Goal: Task Accomplishment & Management: Complete application form

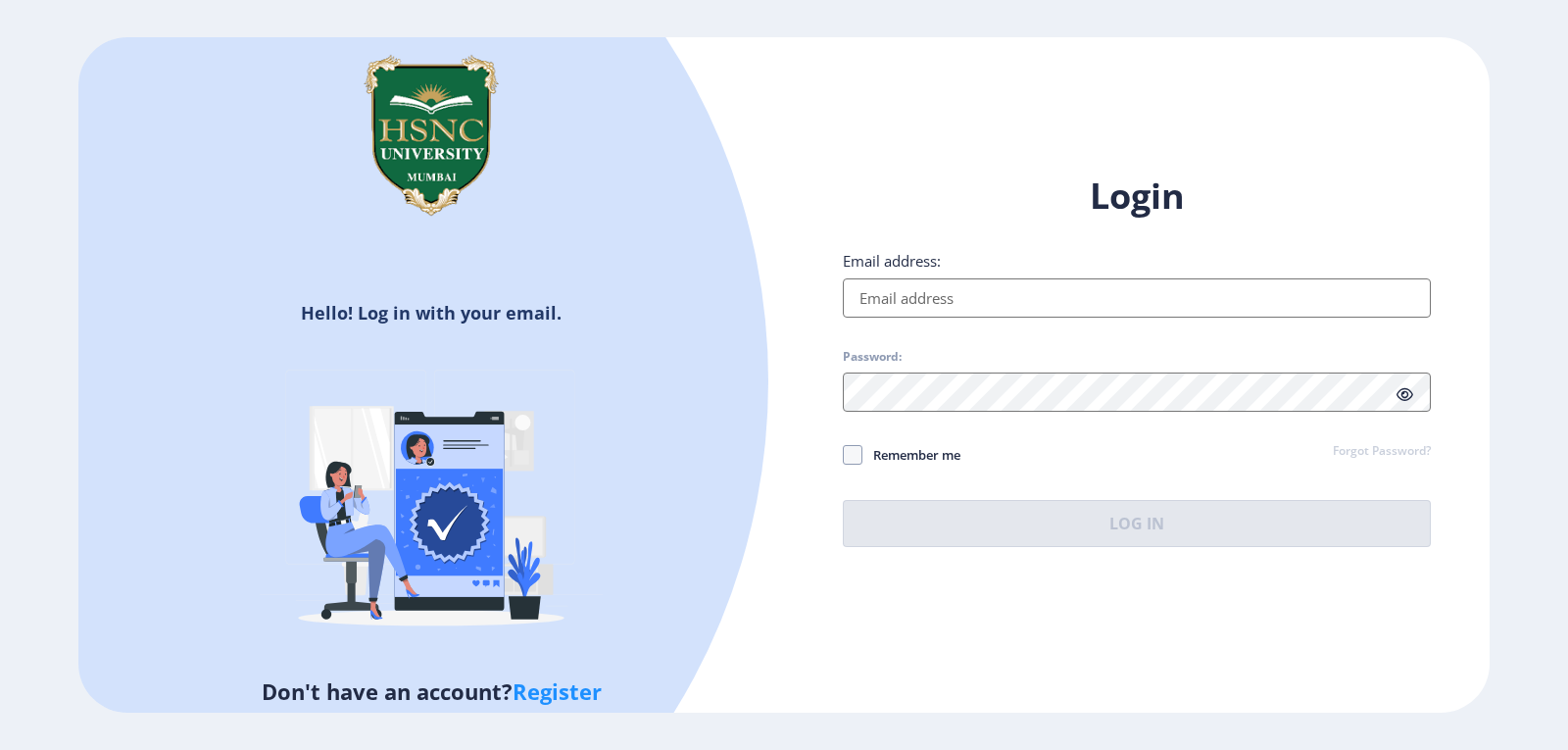
type input "[EMAIL_ADDRESS][DOMAIN_NAME]"
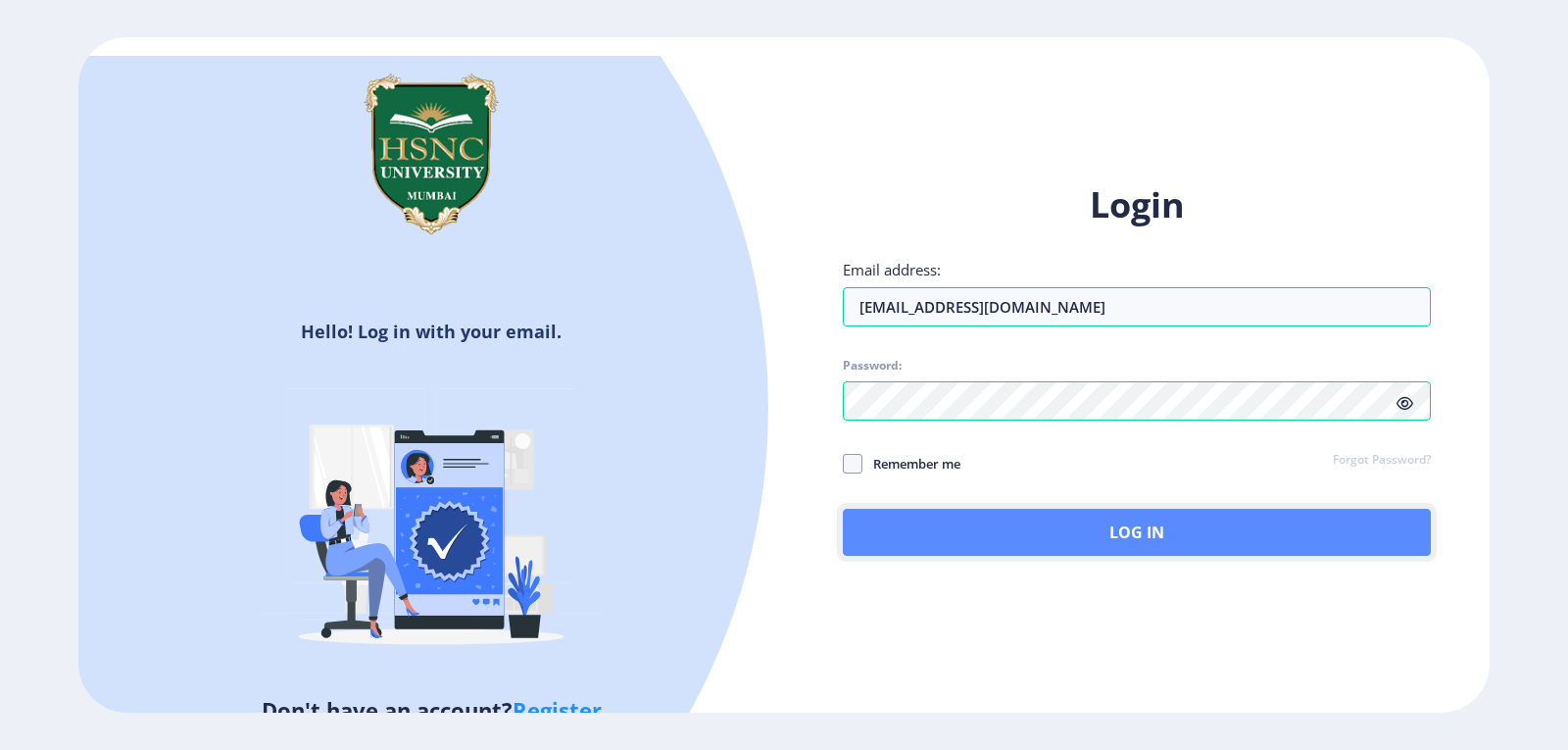
click at [1067, 525] on button "Log In" at bounding box center [1136, 532] width 588 height 47
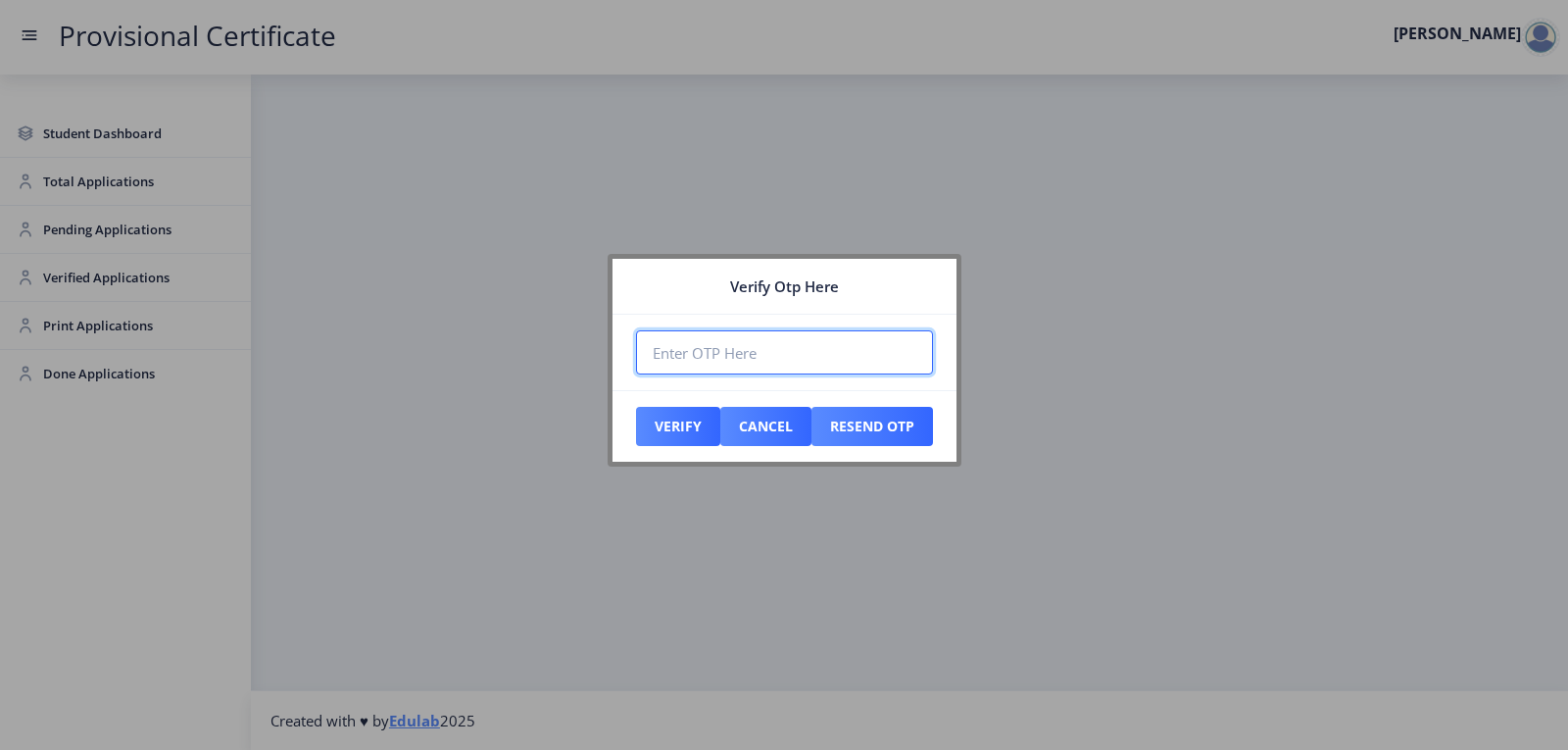
paste input "734576"
type input "734576"
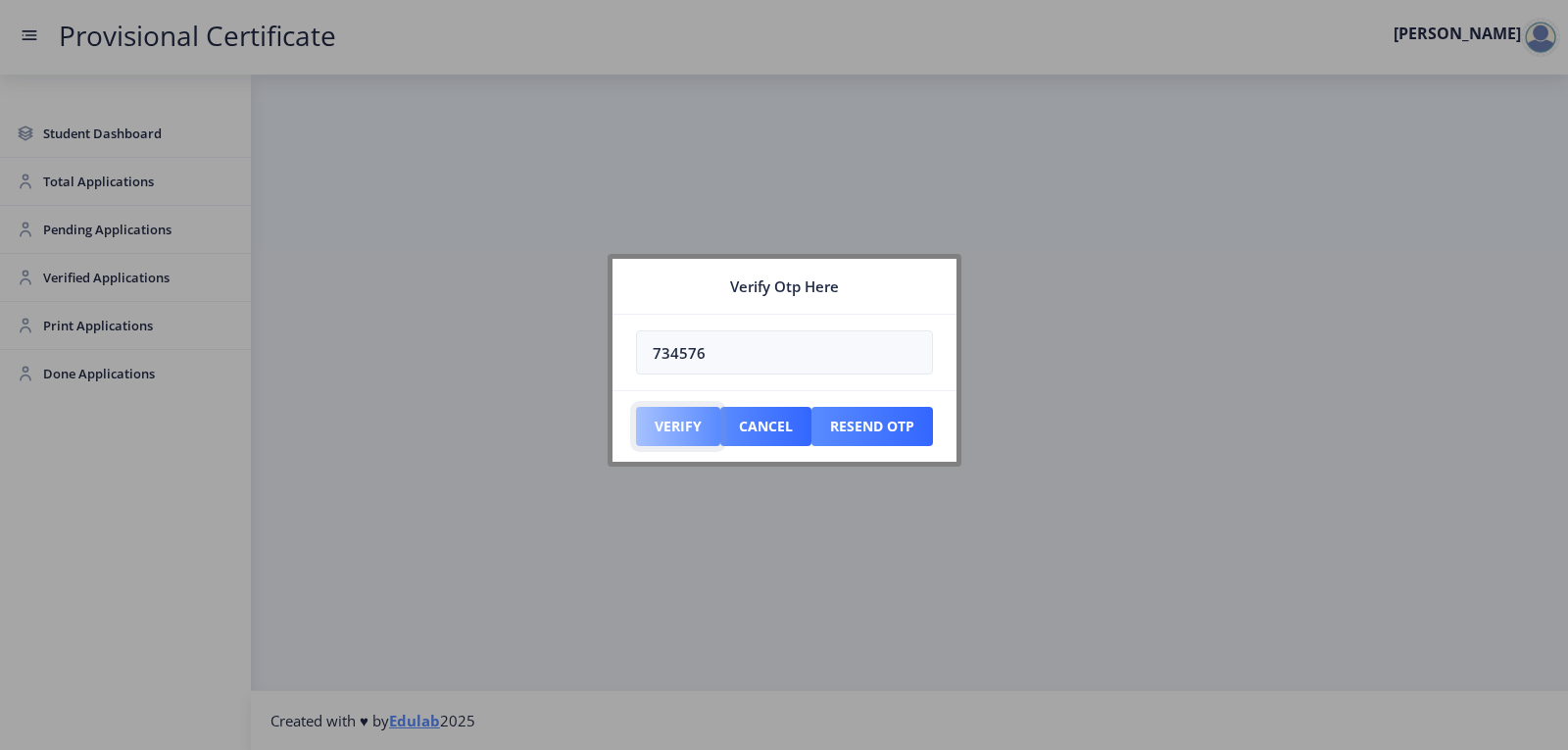
click at [685, 423] on button "Verify" at bounding box center [678, 426] width 84 height 39
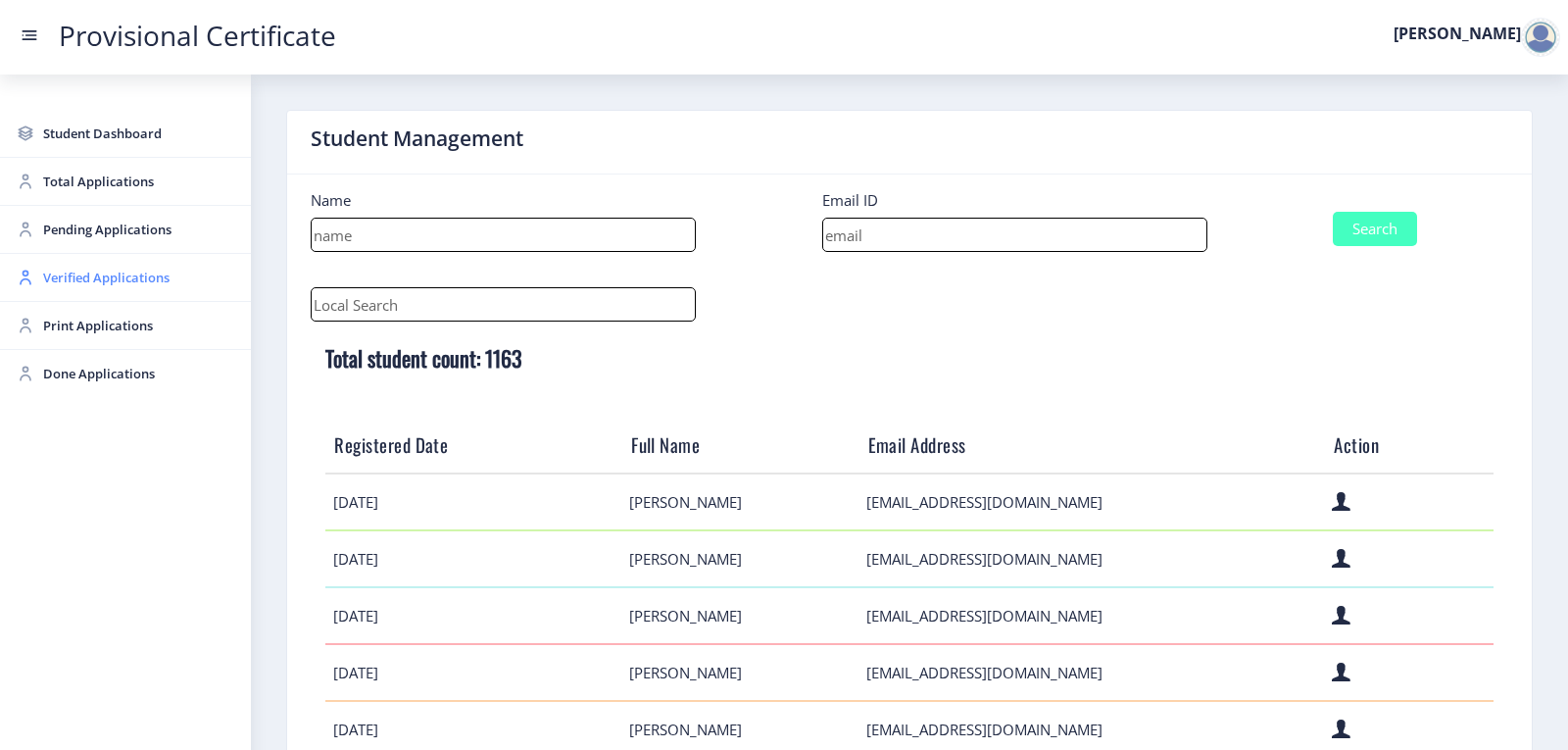
click at [110, 284] on span "Verified Applications" at bounding box center [139, 278] width 192 height 24
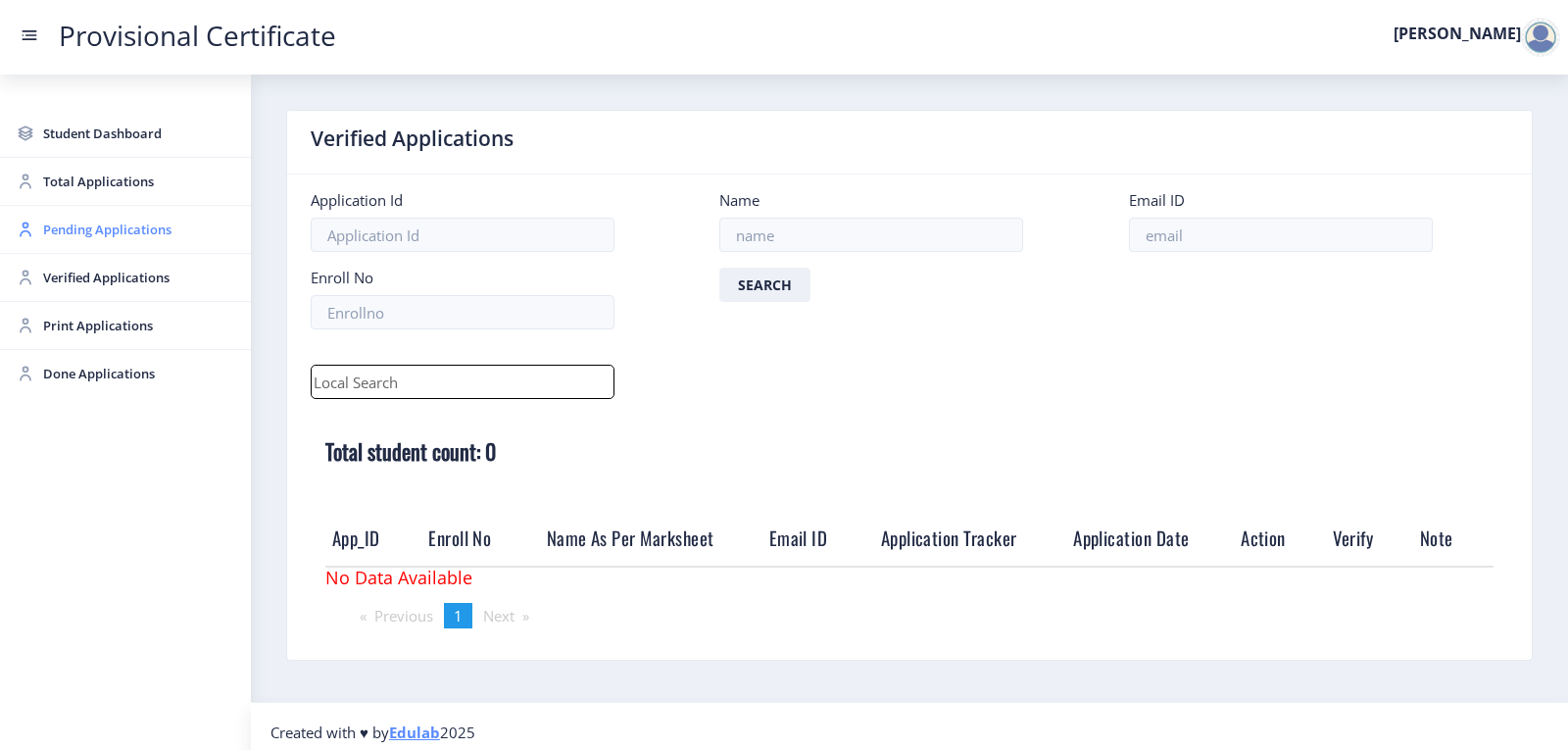
click at [117, 244] on link "Pending Applications" at bounding box center [126, 230] width 251 height 47
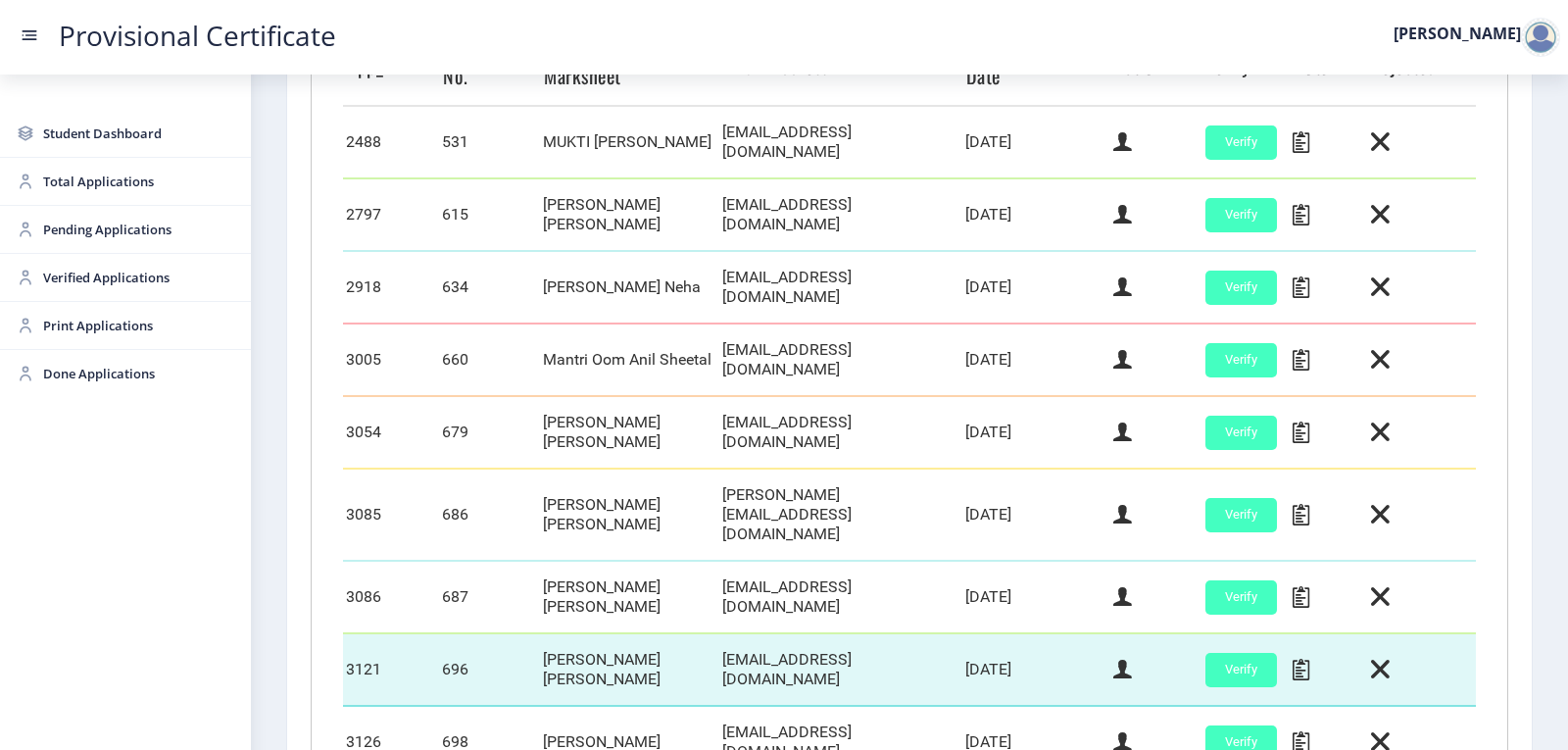
scroll to position [816, 0]
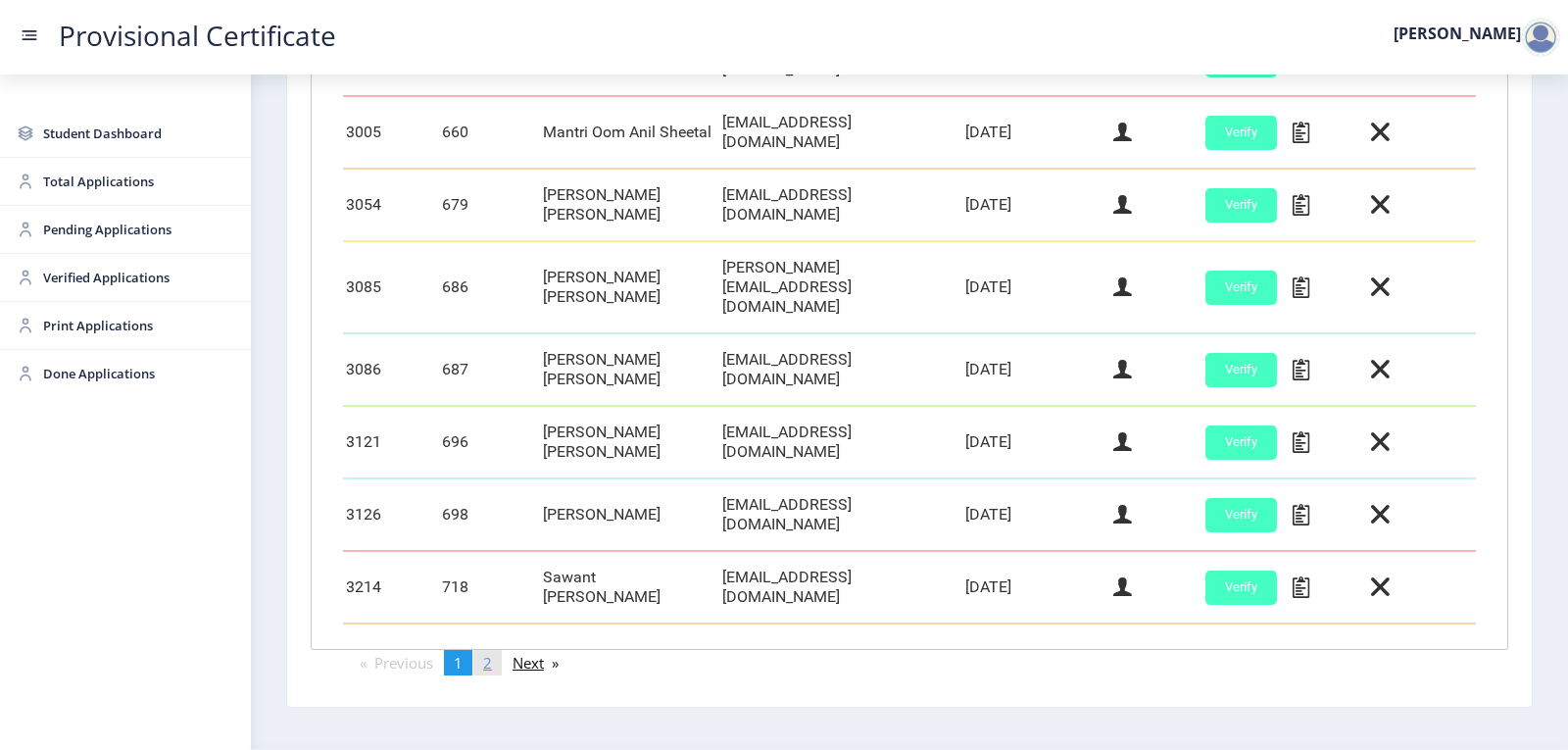
click at [487, 653] on span "2" at bounding box center [487, 663] width 9 height 20
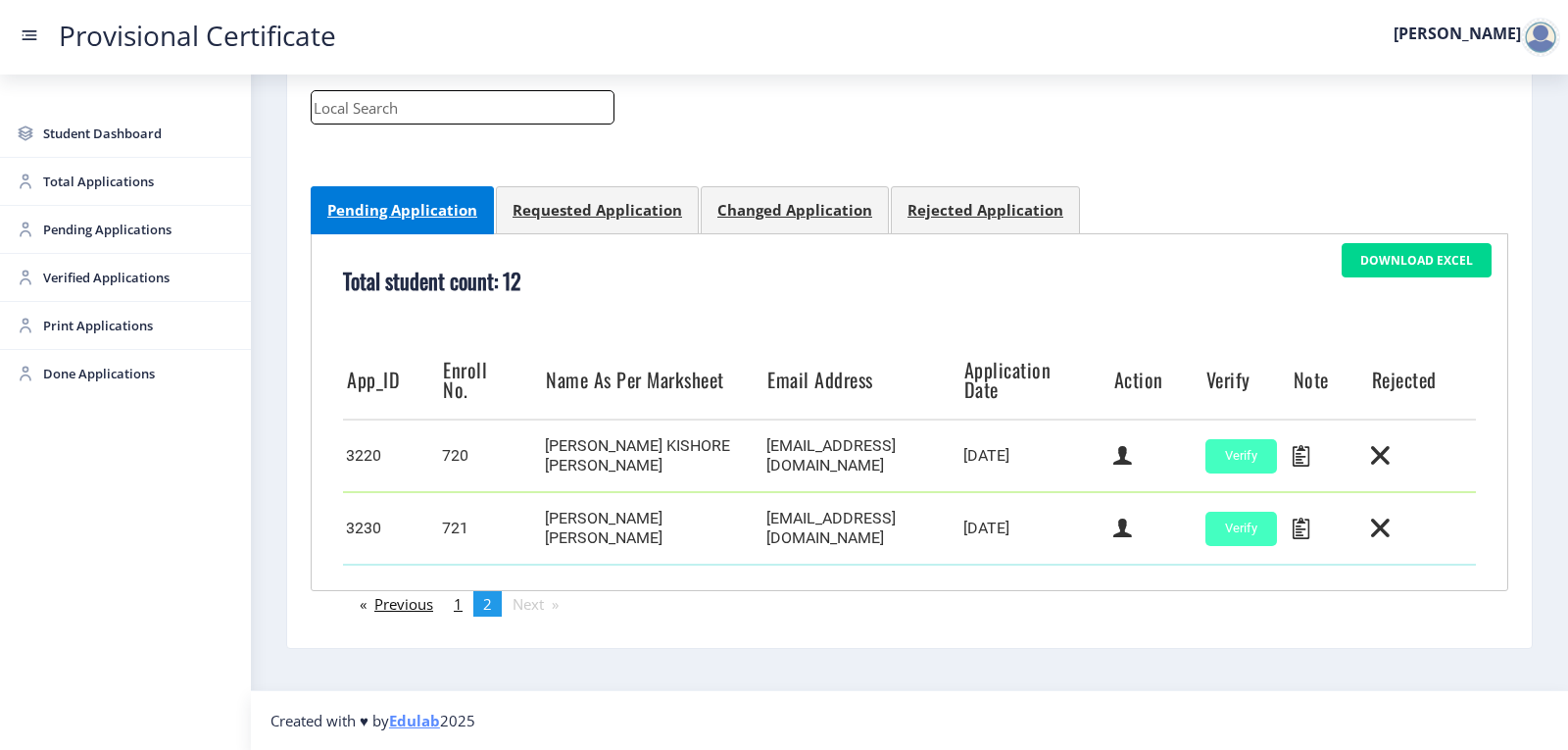
scroll to position [275, 0]
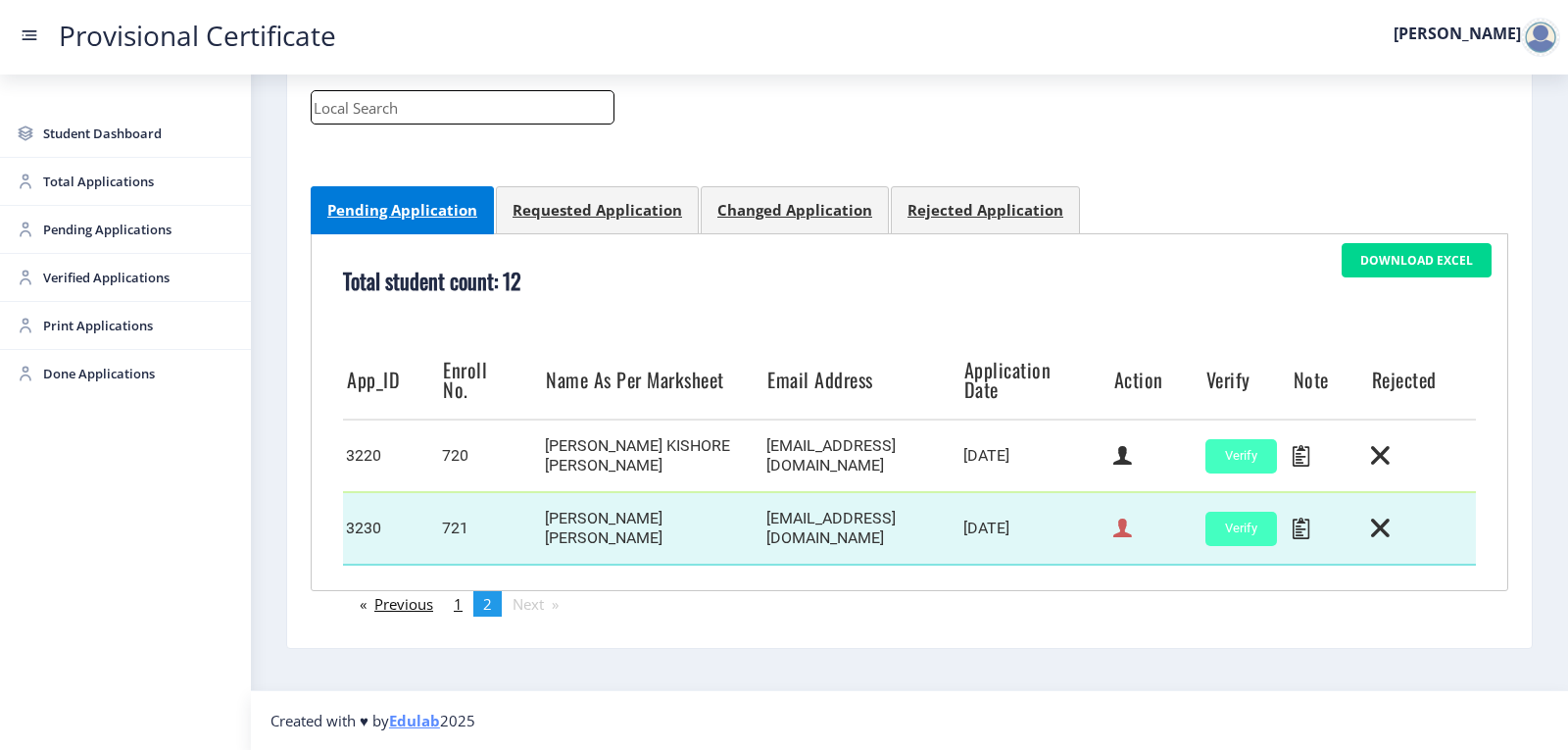
click at [1122, 532] on icon at bounding box center [1122, 528] width 19 height 26
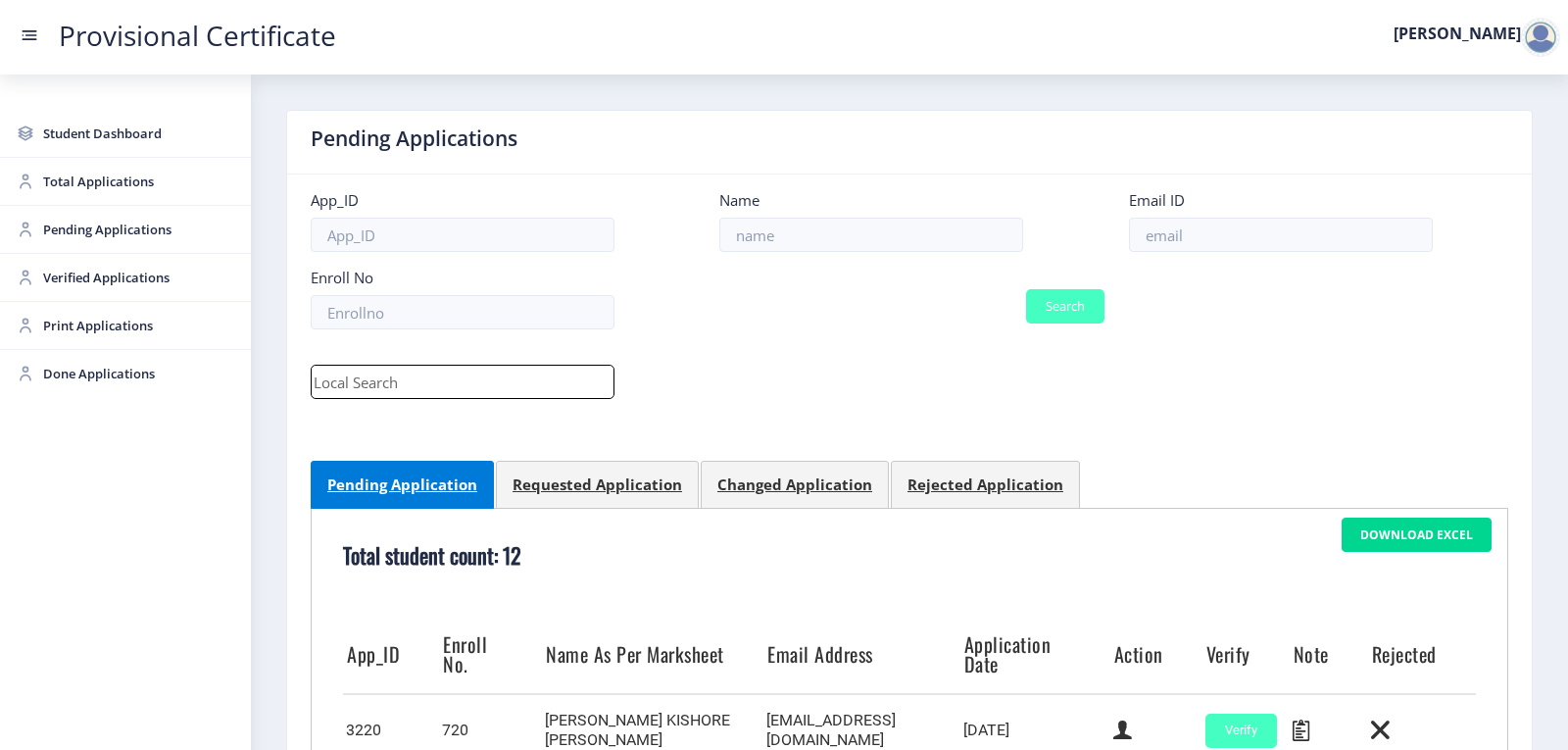
select select "April"
select select "B+"
select select "Regular"
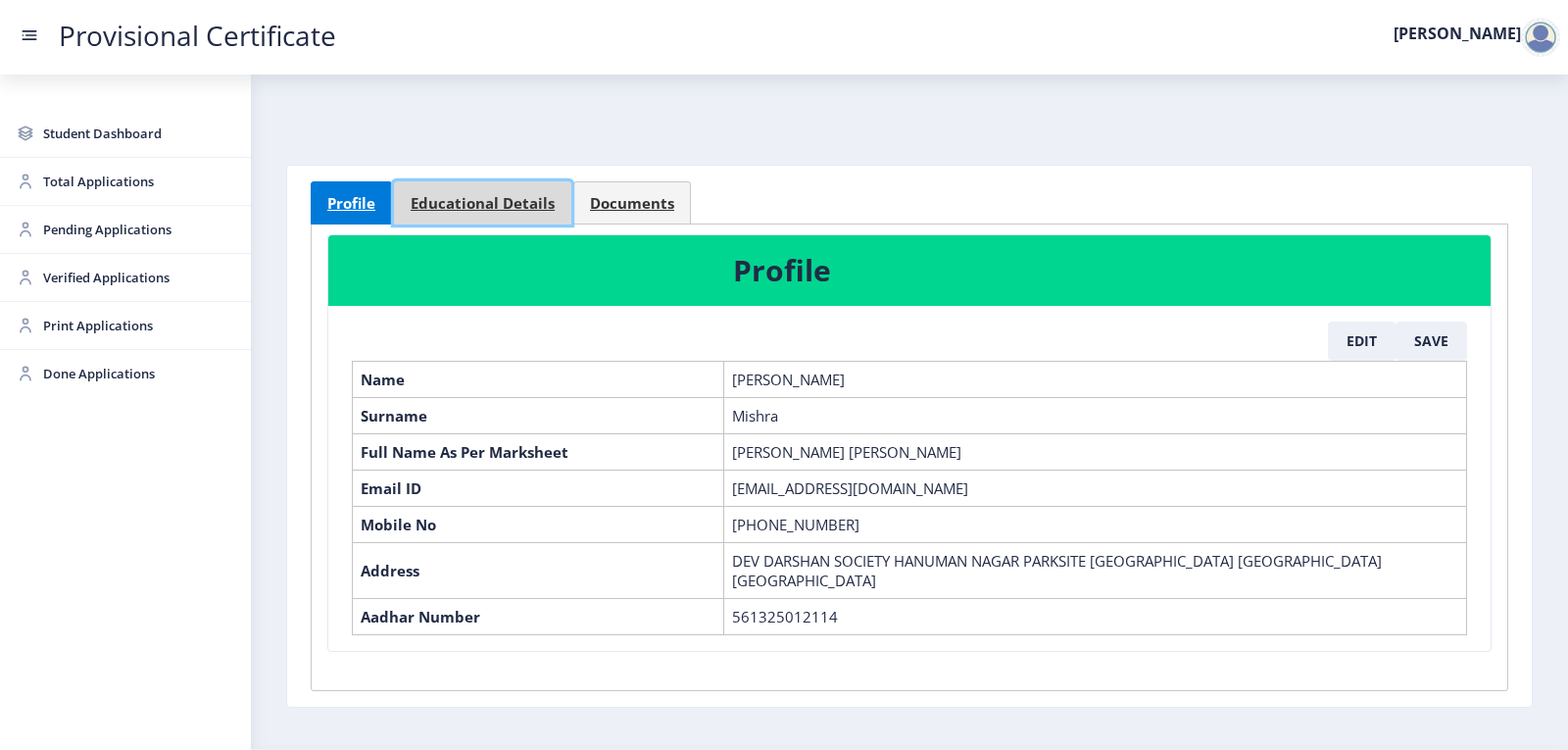
click at [484, 202] on span "Educational Details" at bounding box center [482, 203] width 144 height 15
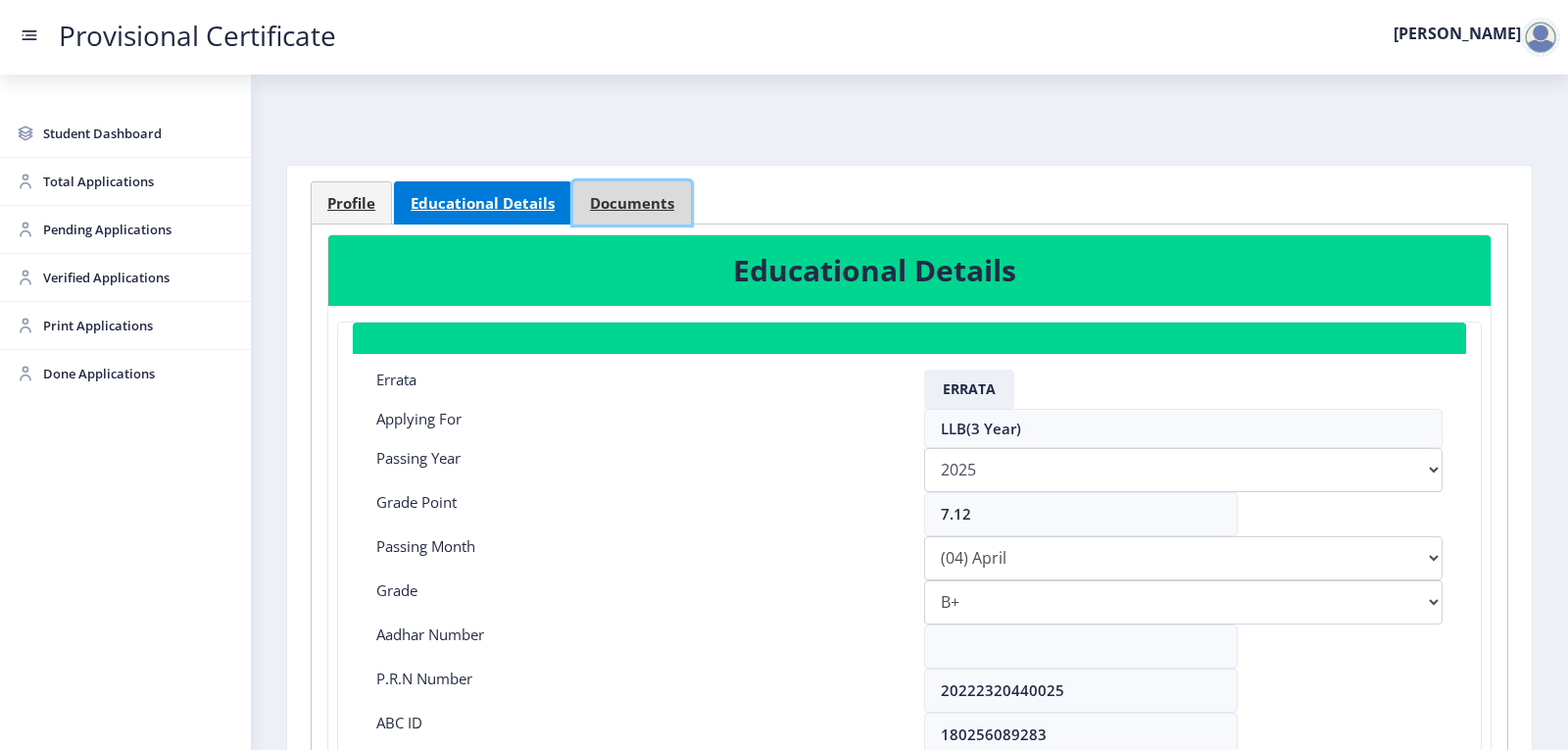
click at [661, 203] on span "Documents" at bounding box center [632, 203] width 84 height 15
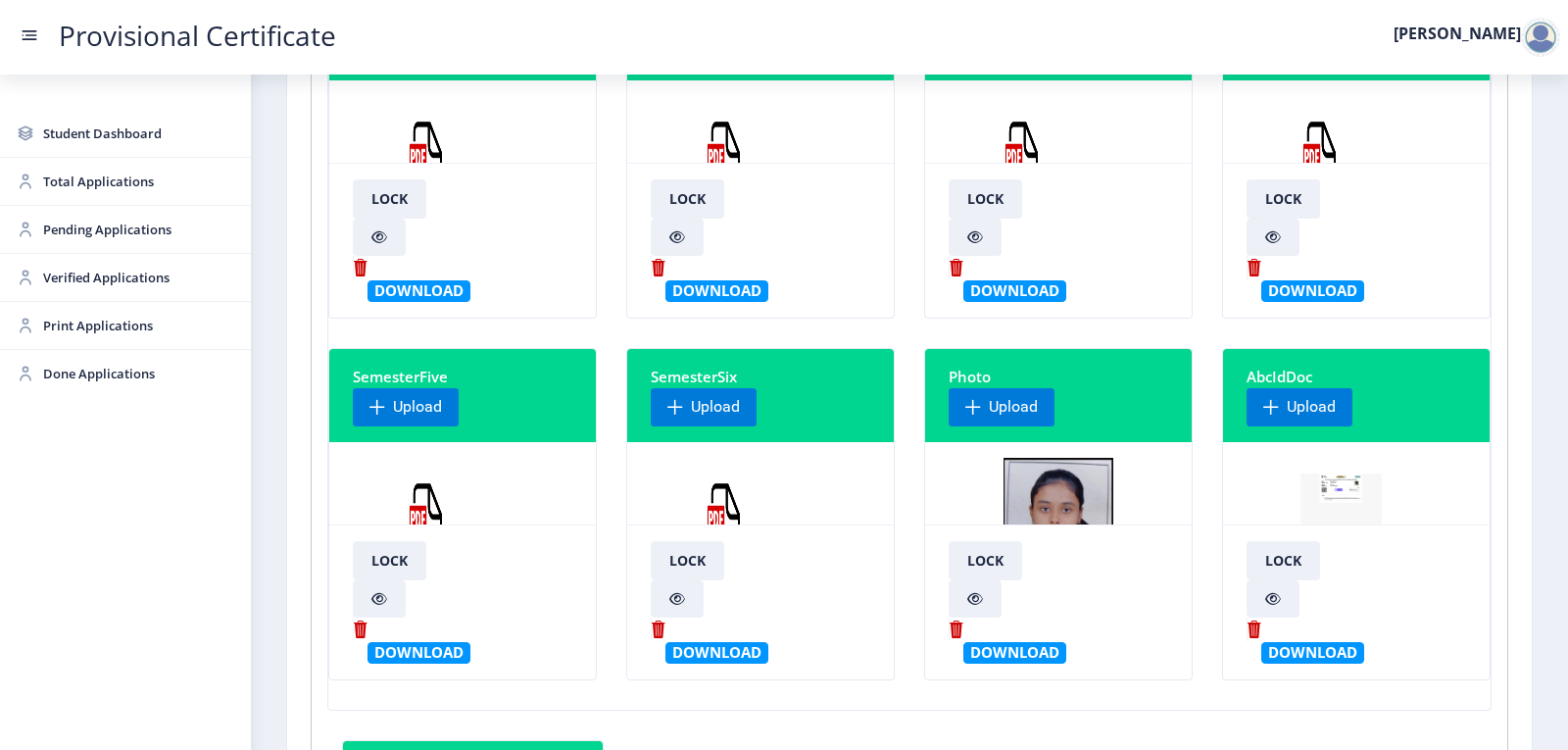
scroll to position [392, 0]
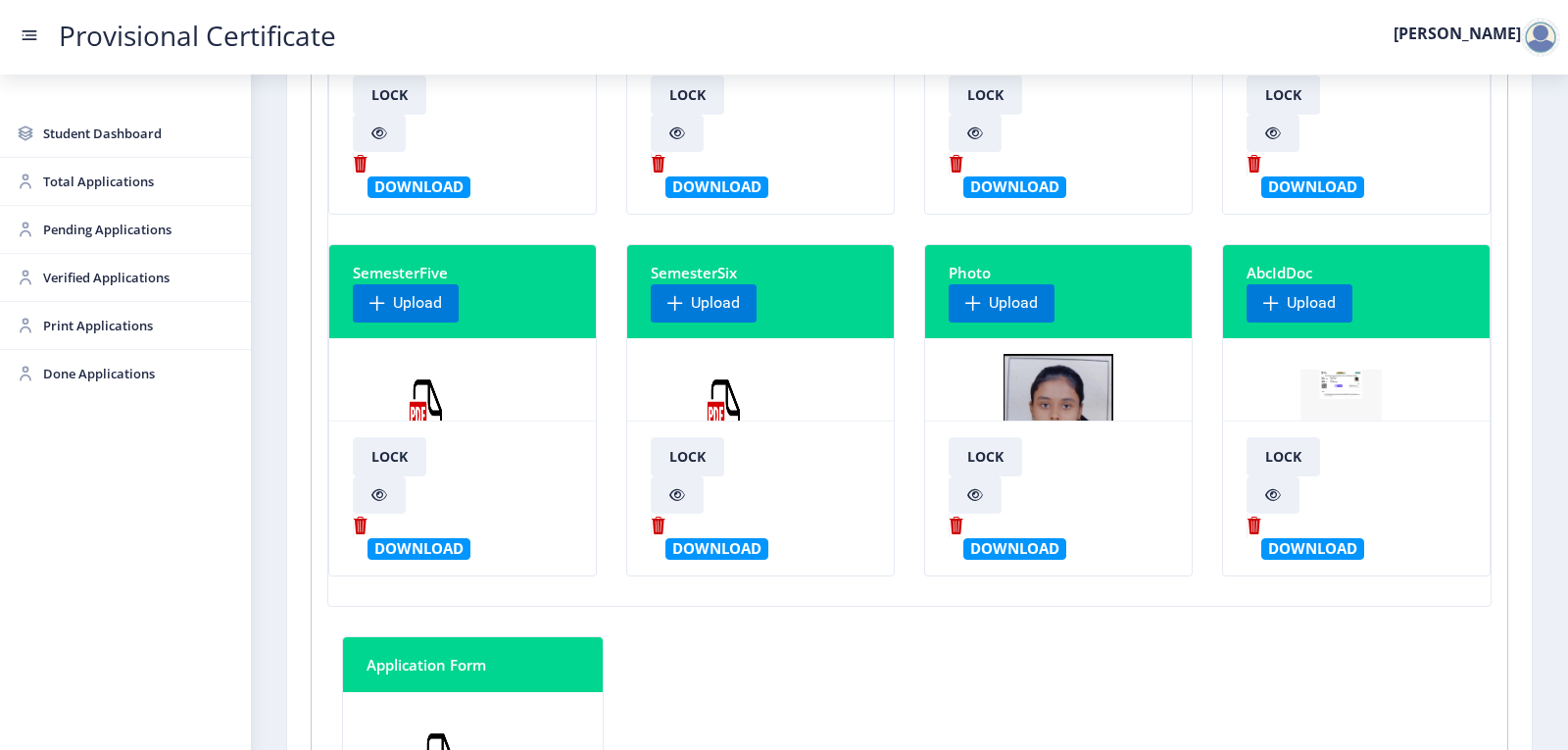
click at [708, 395] on img at bounding box center [725, 427] width 147 height 147
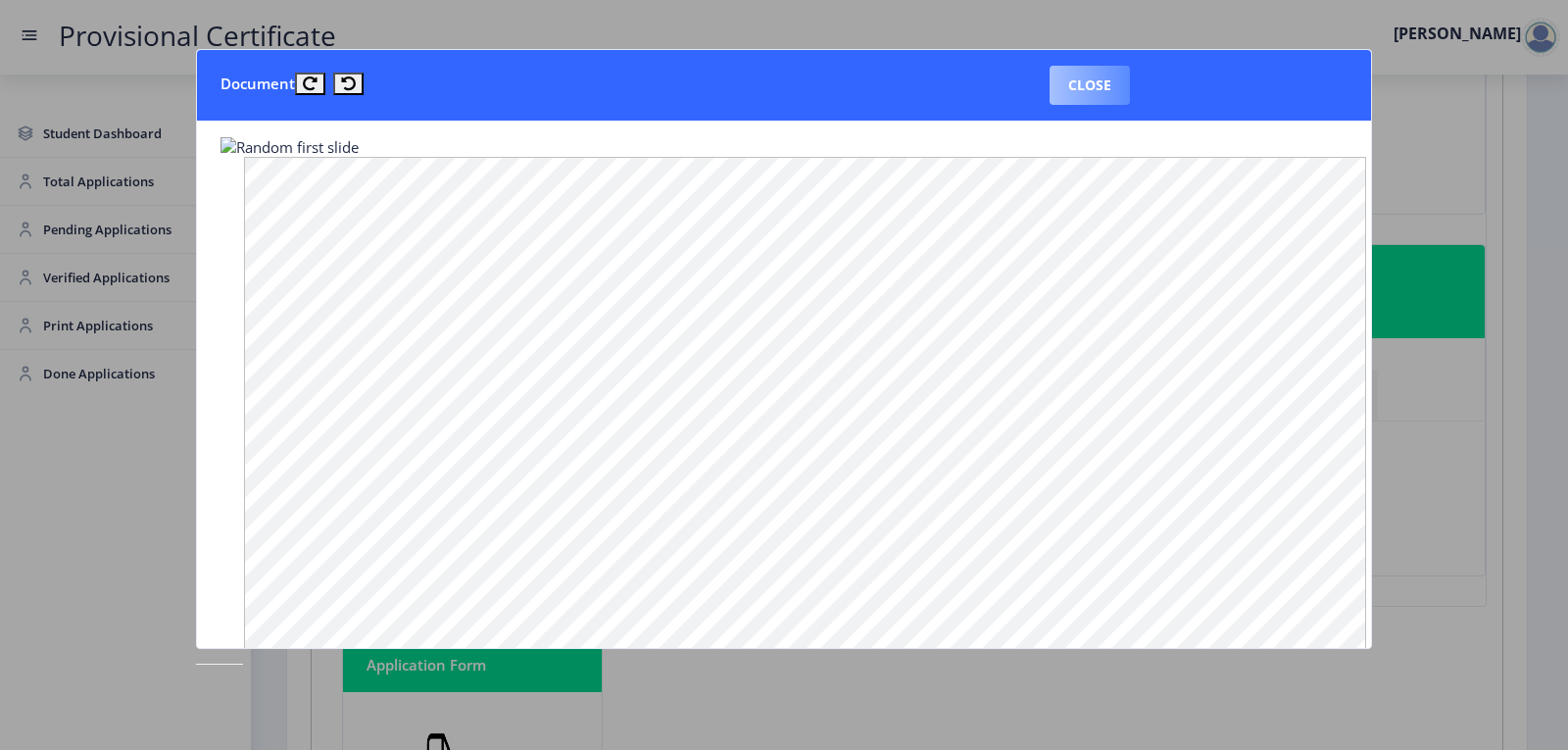
click at [1101, 87] on button "Close" at bounding box center [1090, 85] width 81 height 39
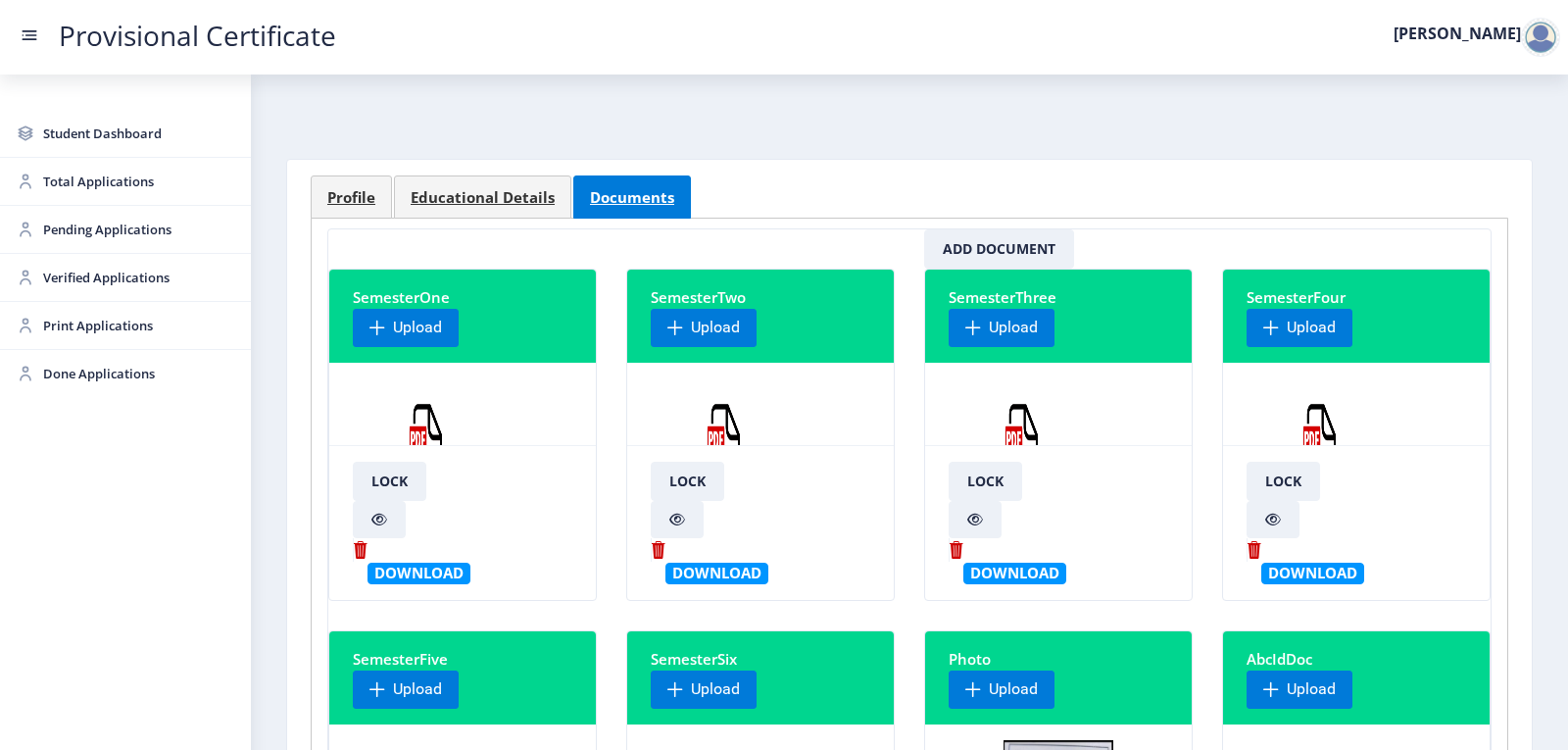
scroll to position [0, 0]
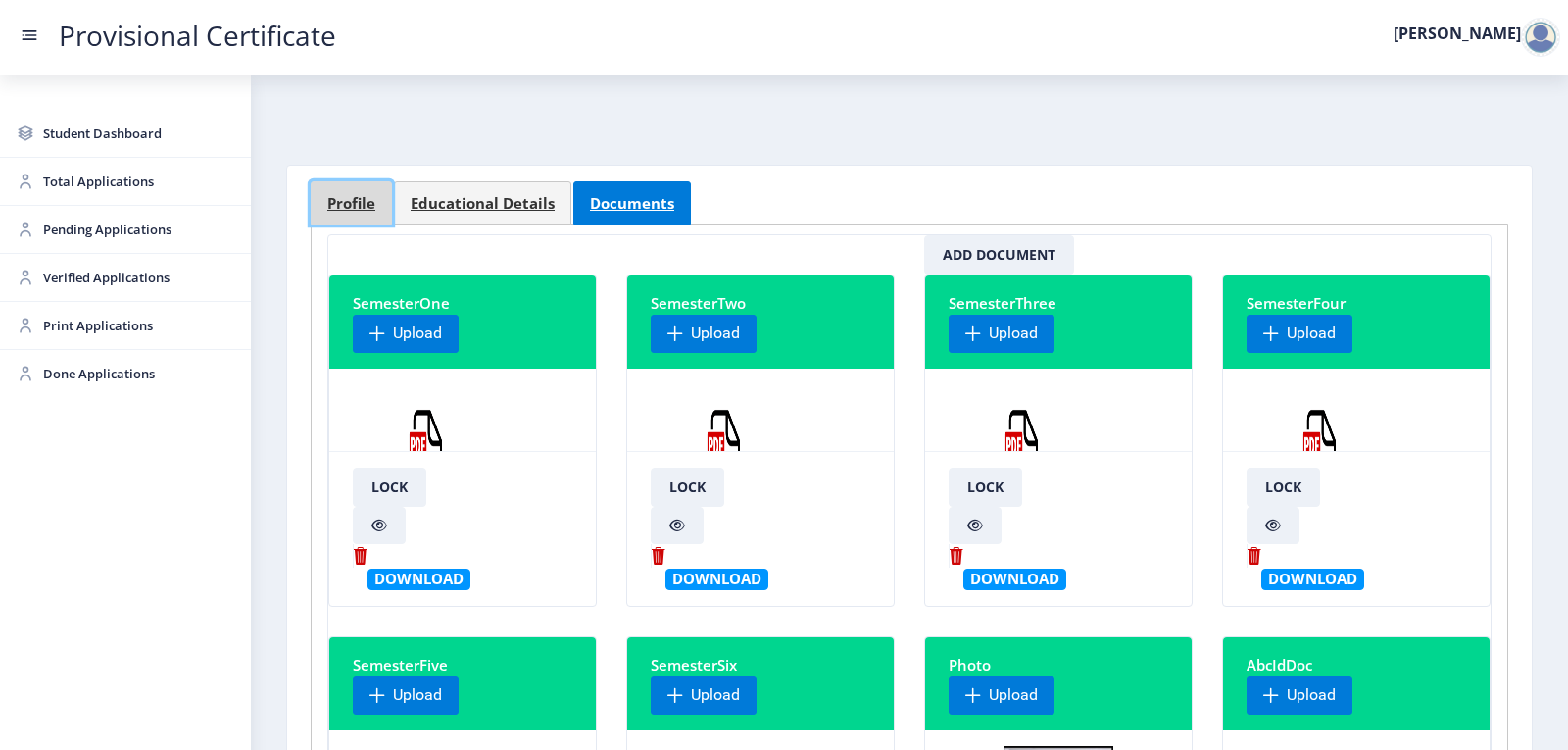
click at [361, 204] on span "Profile" at bounding box center [351, 203] width 48 height 15
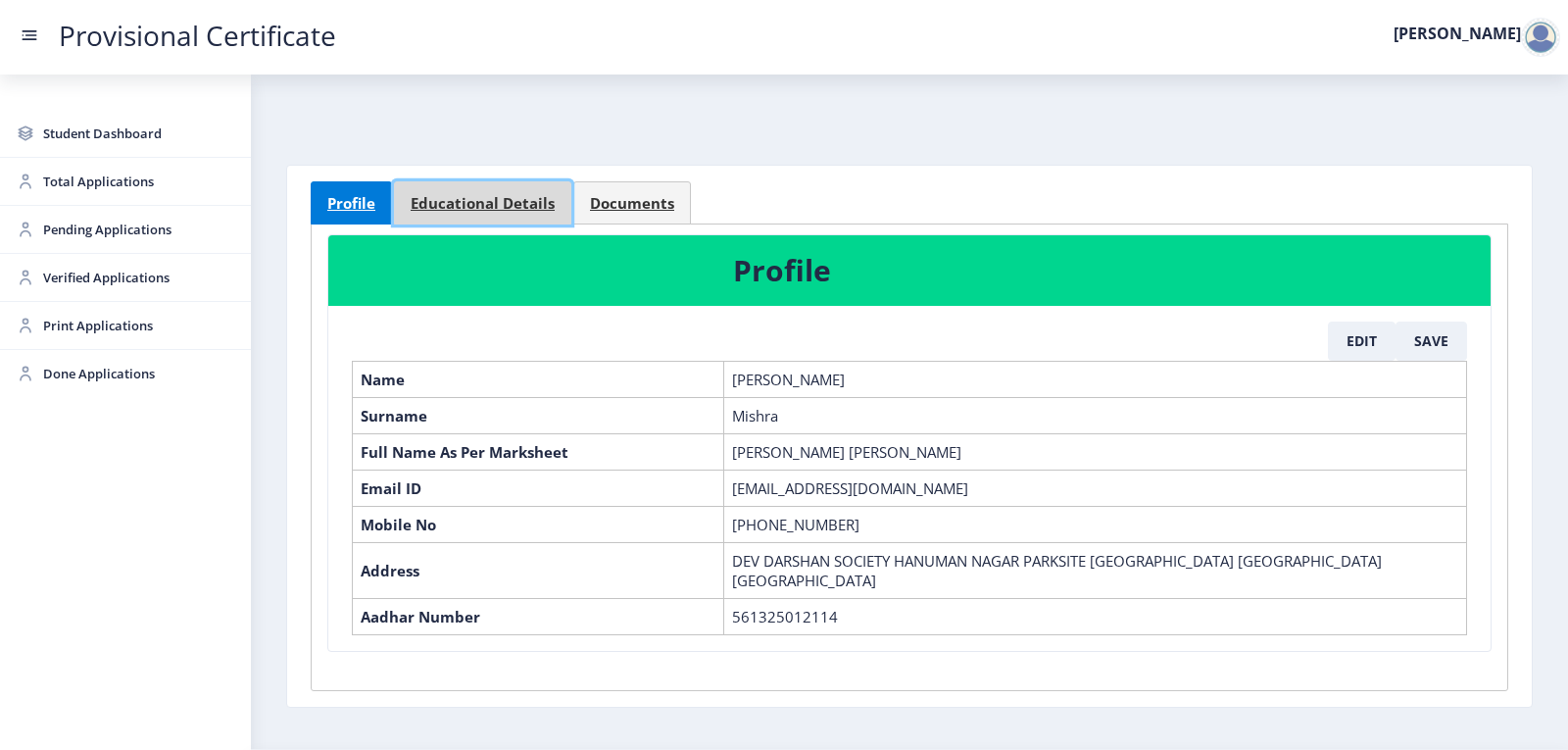
click at [475, 192] on link "Educational Details" at bounding box center [482, 203] width 178 height 43
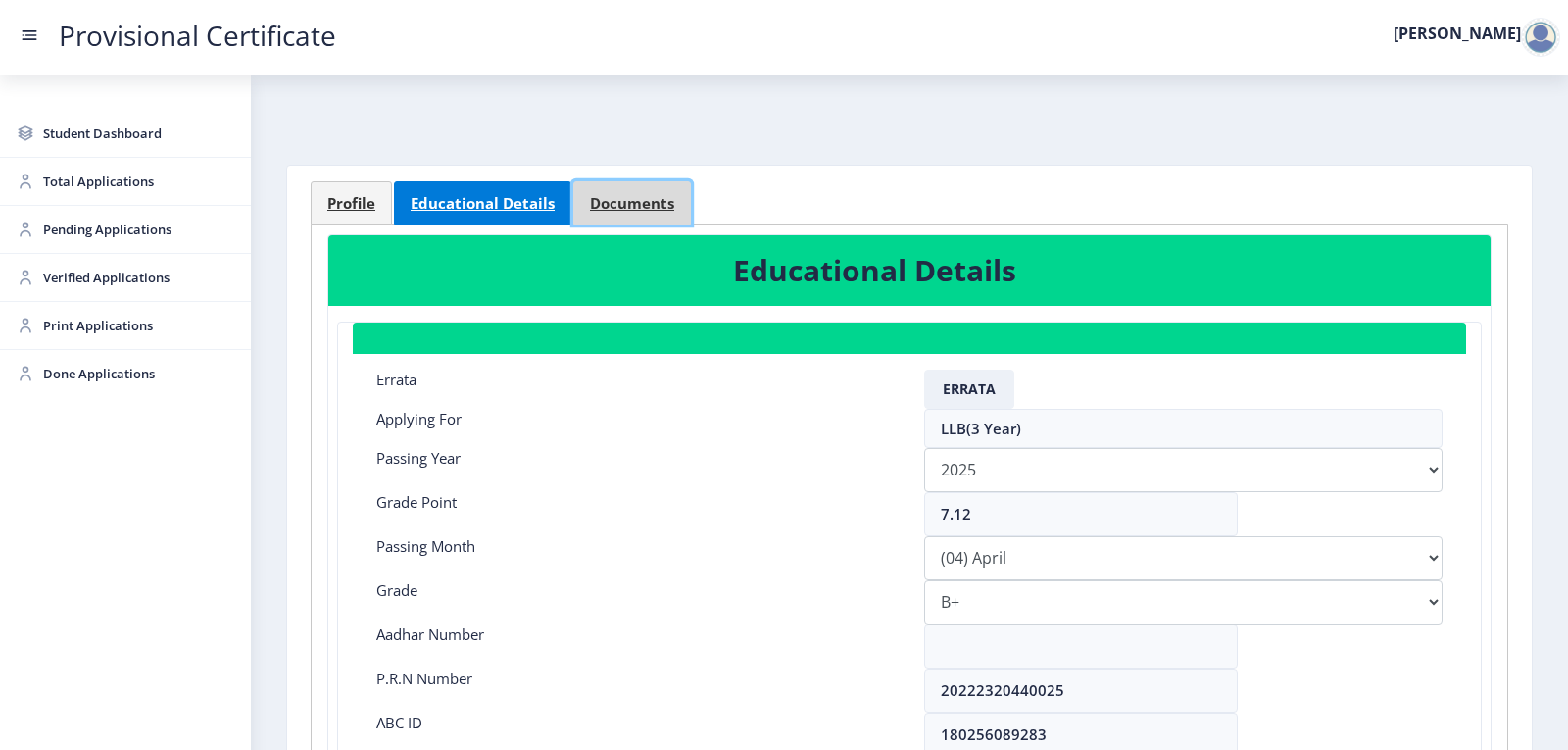
click at [607, 206] on span "Documents" at bounding box center [632, 203] width 84 height 15
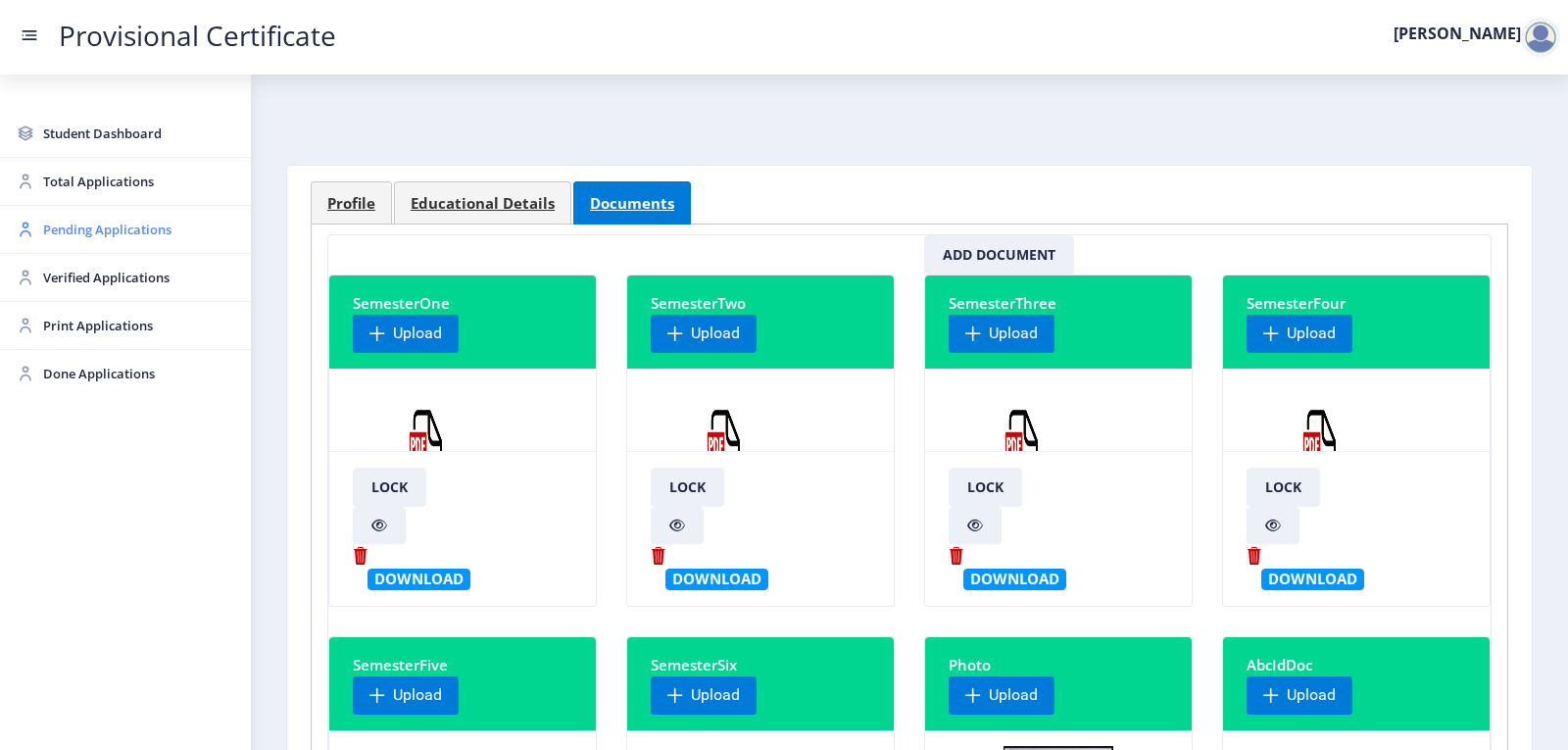
click at [113, 238] on span "Pending Applications" at bounding box center [139, 230] width 192 height 24
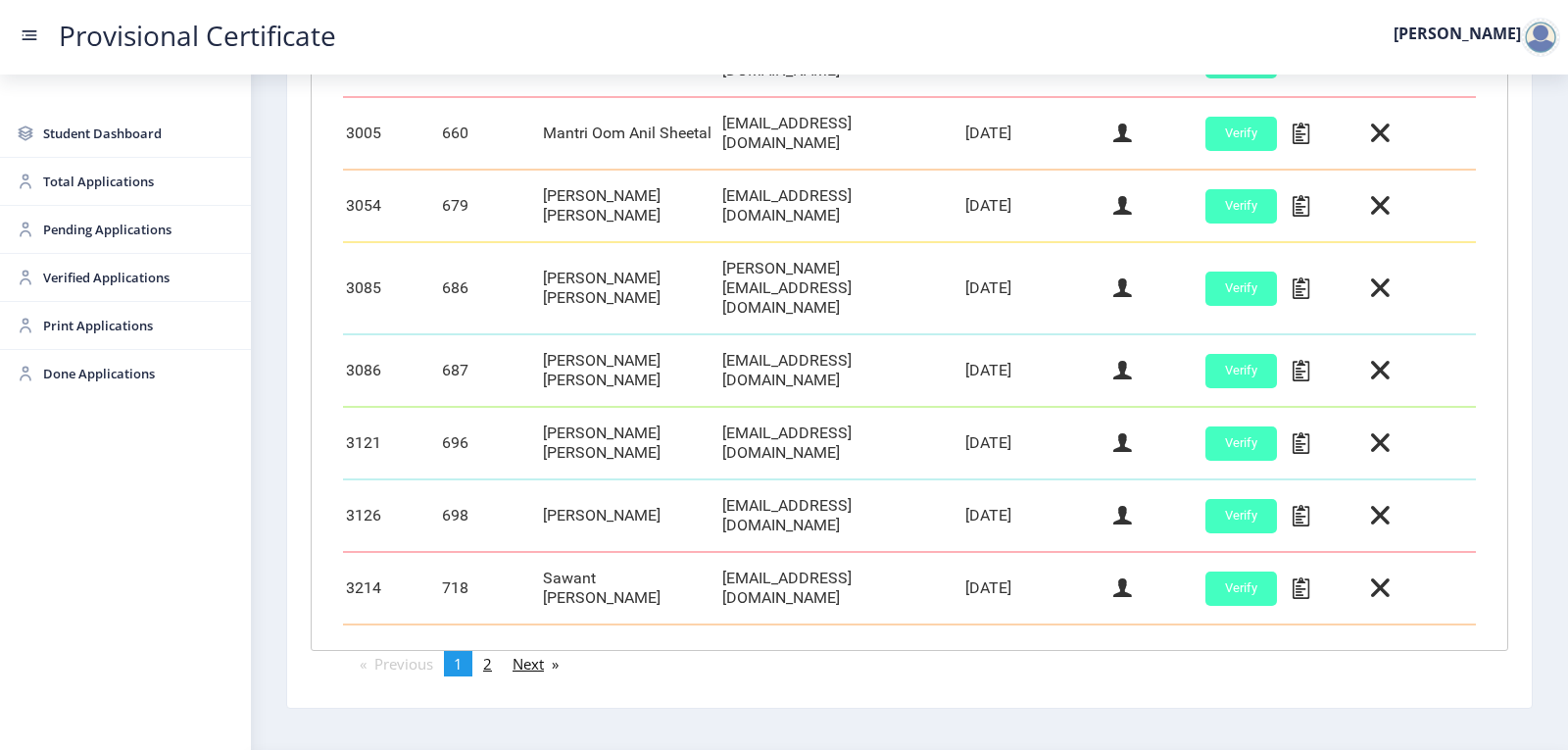
scroll to position [816, 0]
click at [500, 650] on link "page 2" at bounding box center [487, 663] width 28 height 26
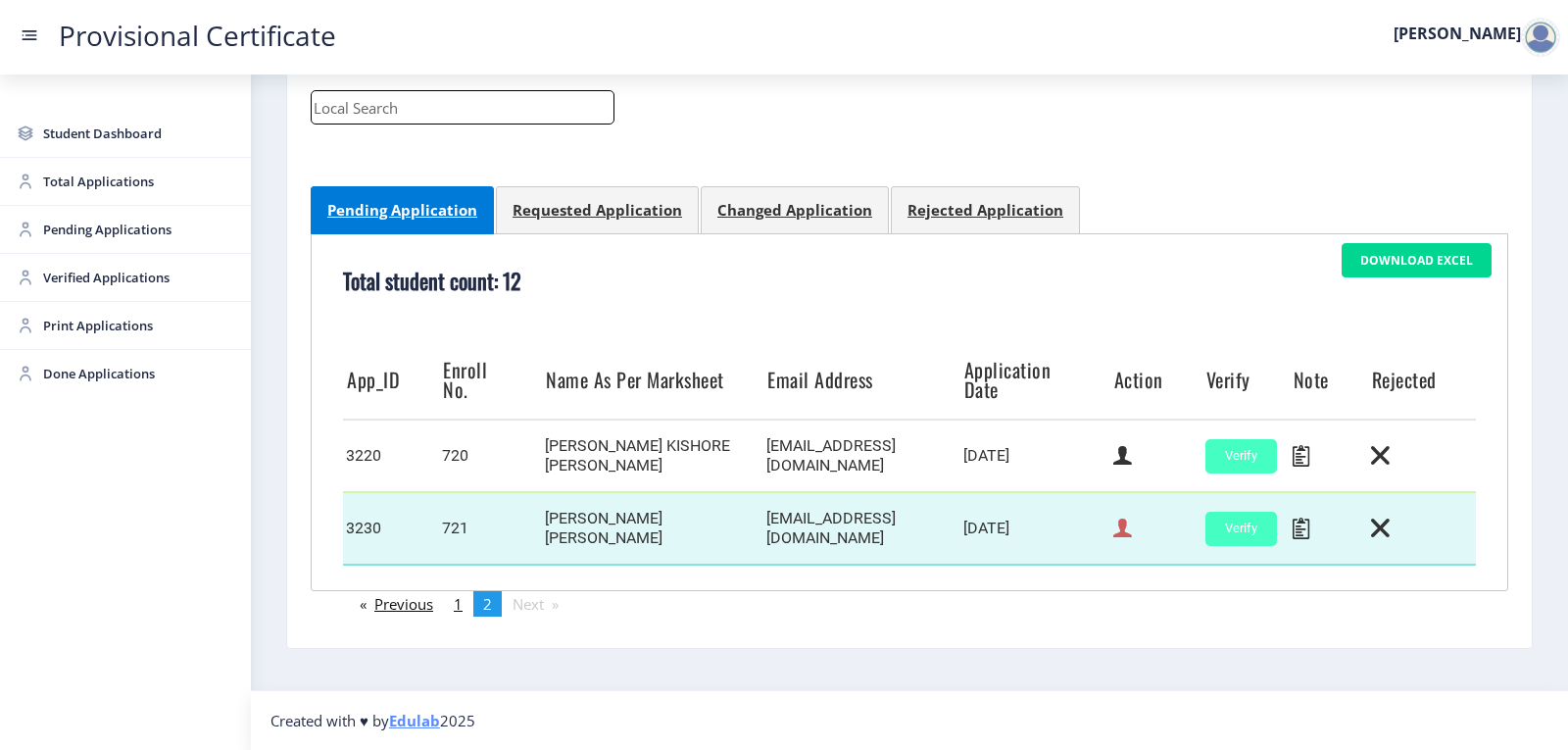
click at [1119, 534] on icon at bounding box center [1122, 528] width 19 height 26
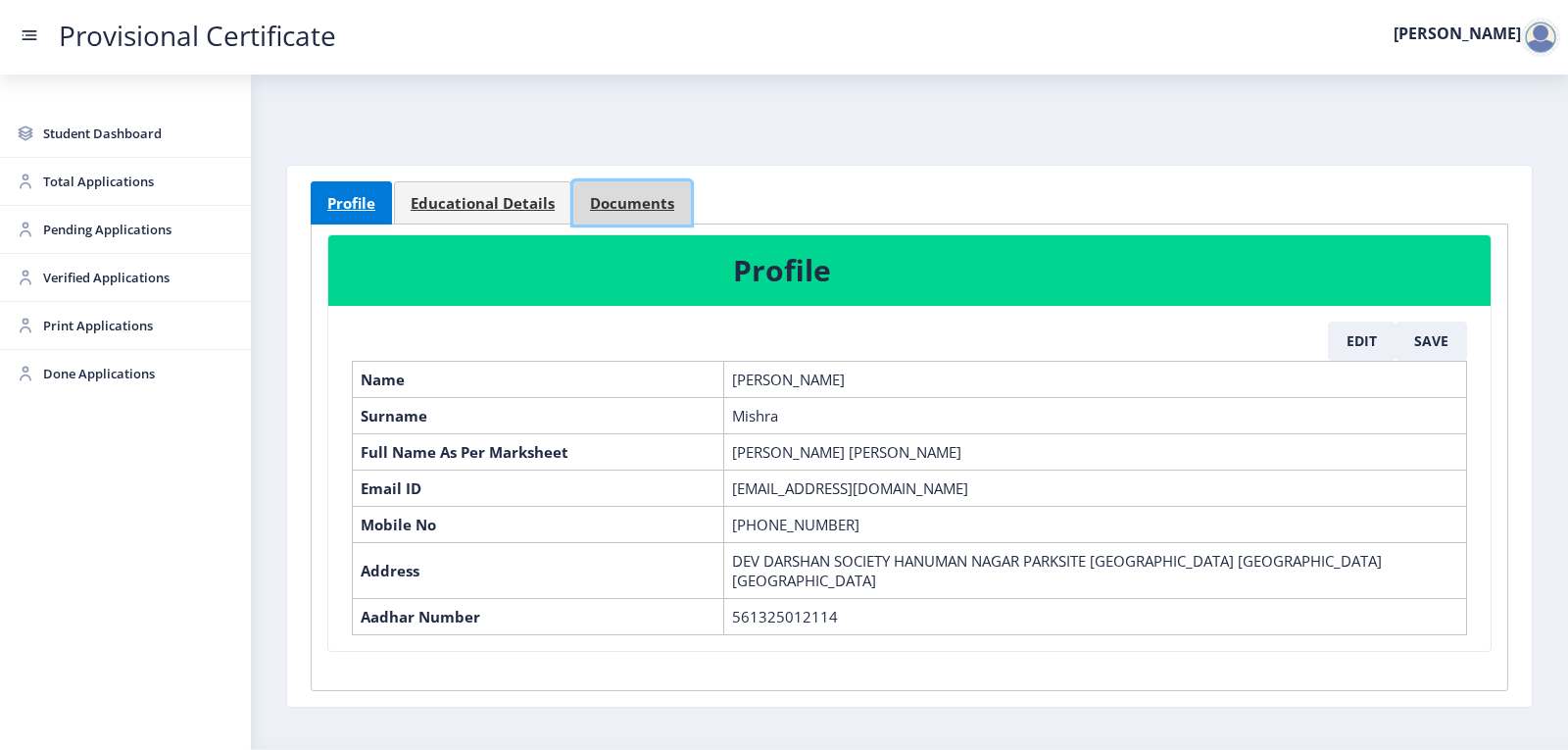
click at [618, 199] on span "Documents" at bounding box center [632, 203] width 84 height 15
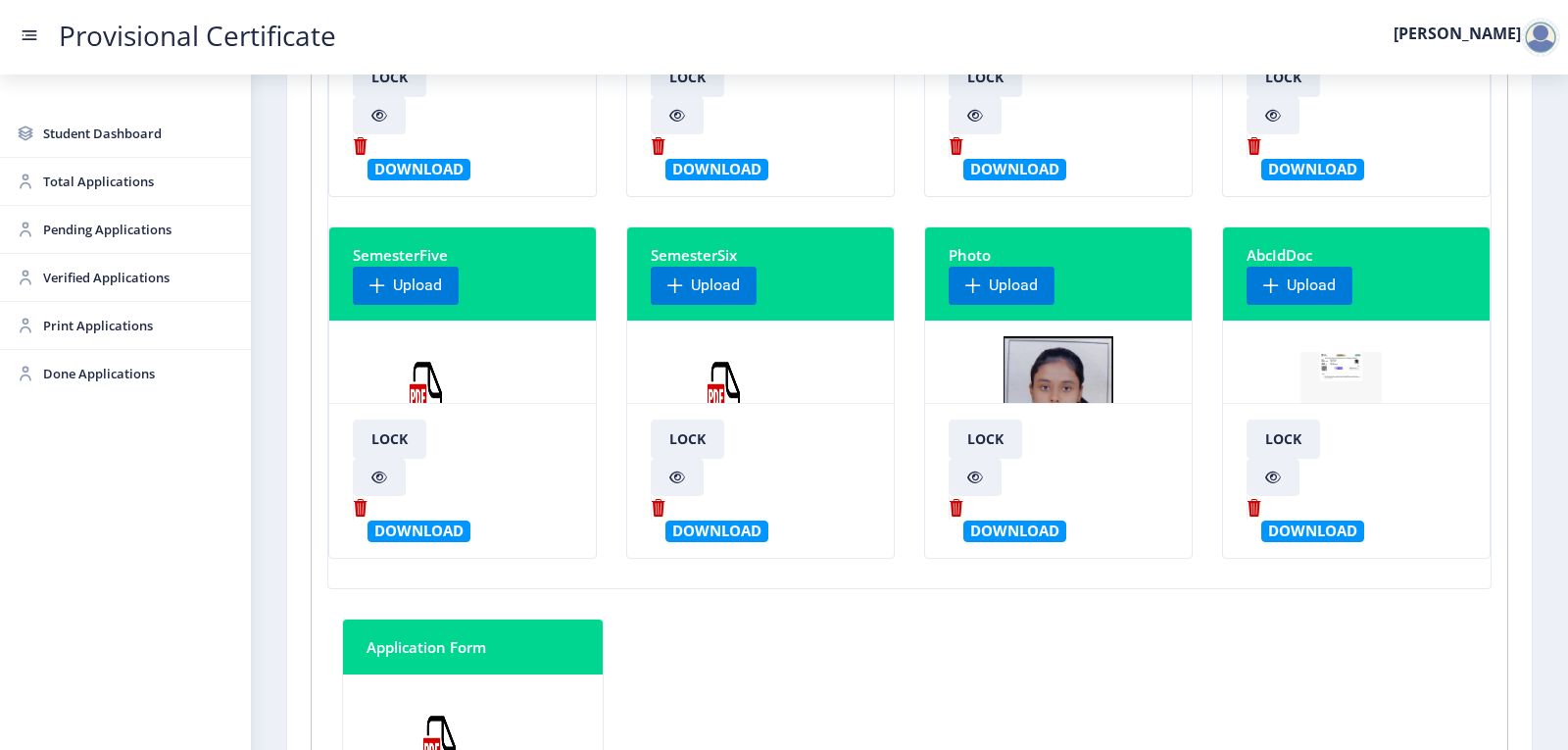
scroll to position [490, 0]
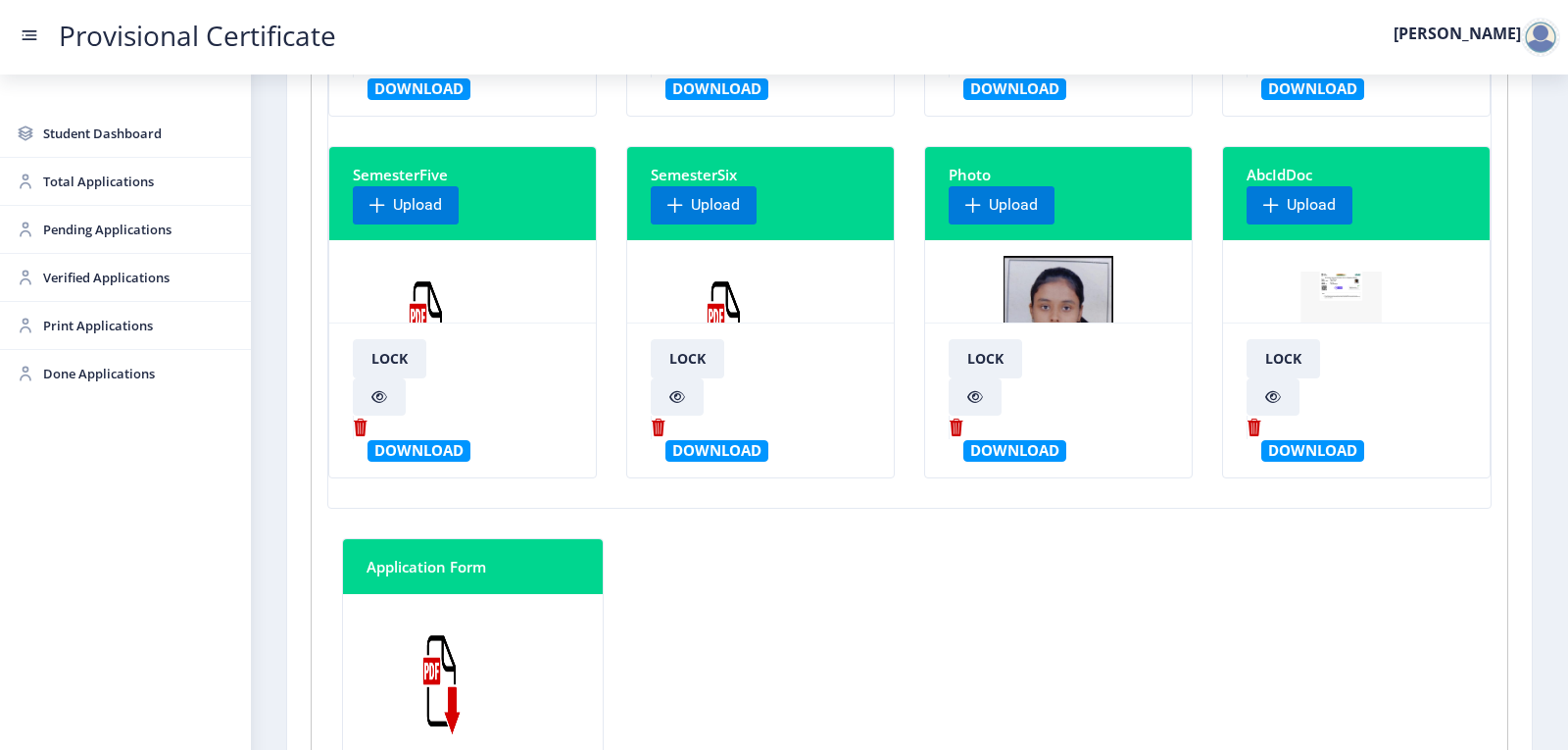
click at [718, 310] on img at bounding box center [725, 330] width 147 height 147
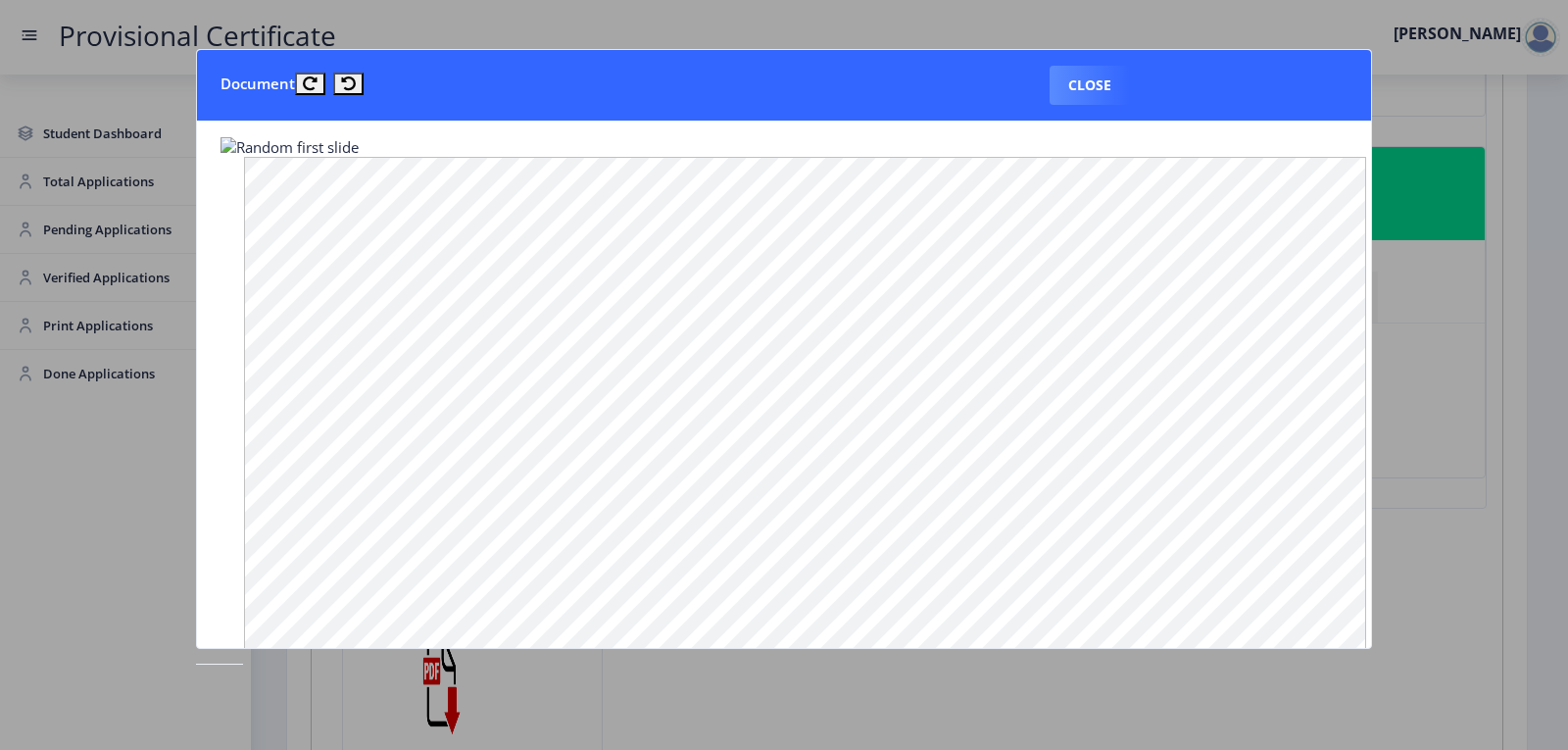
click at [1101, 96] on button "Close" at bounding box center [1090, 85] width 81 height 39
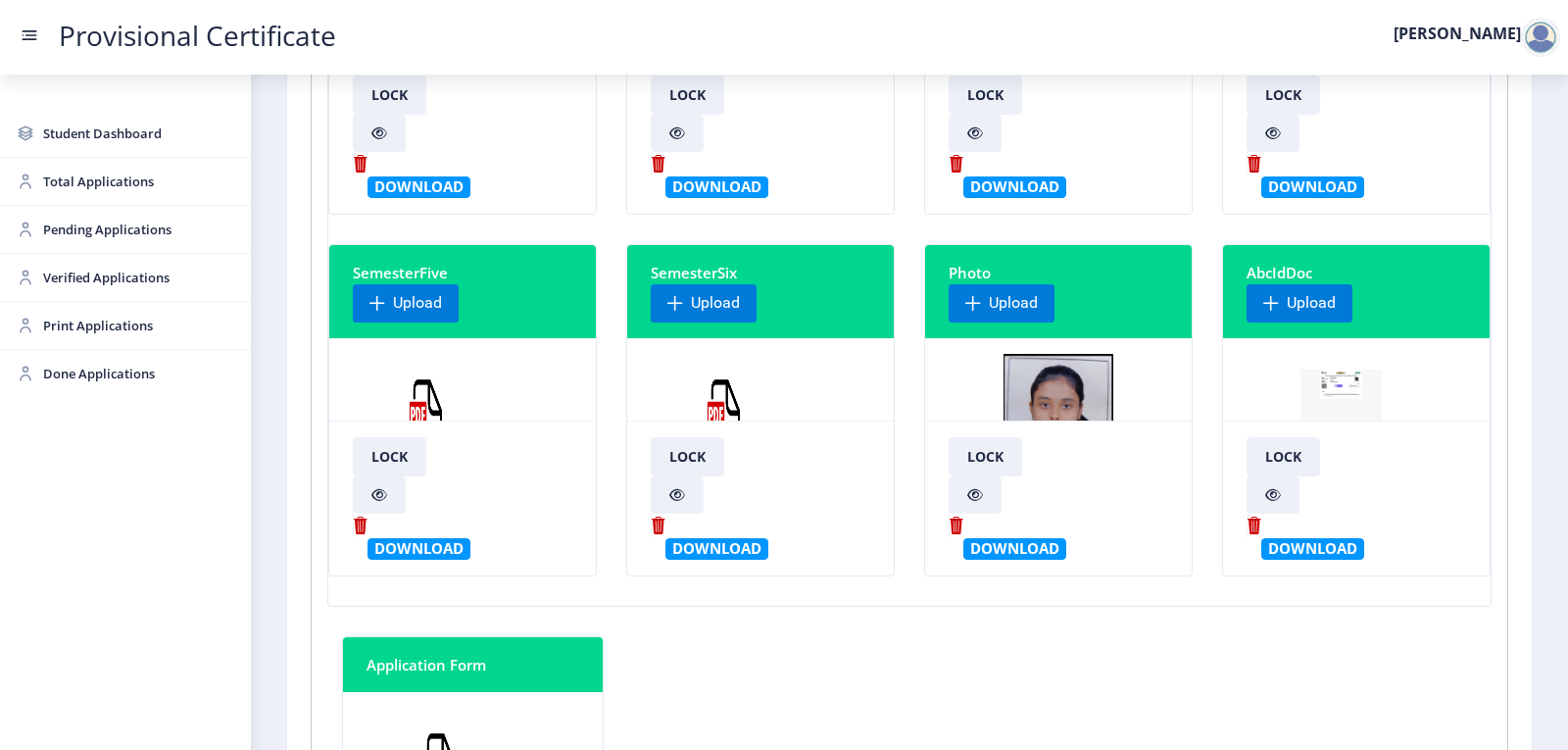
scroll to position [0, 0]
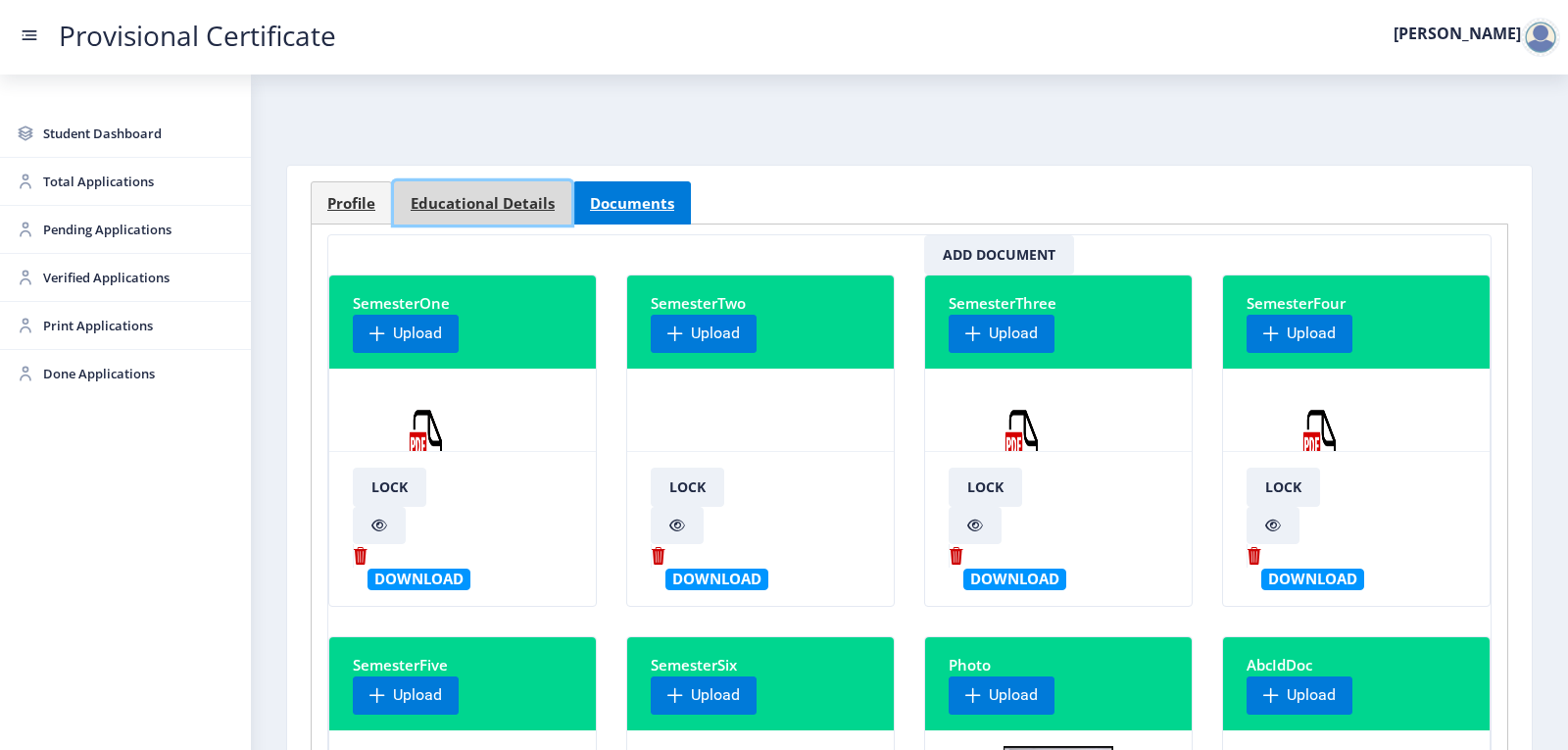
click at [488, 198] on span "Educational Details" at bounding box center [482, 203] width 144 height 15
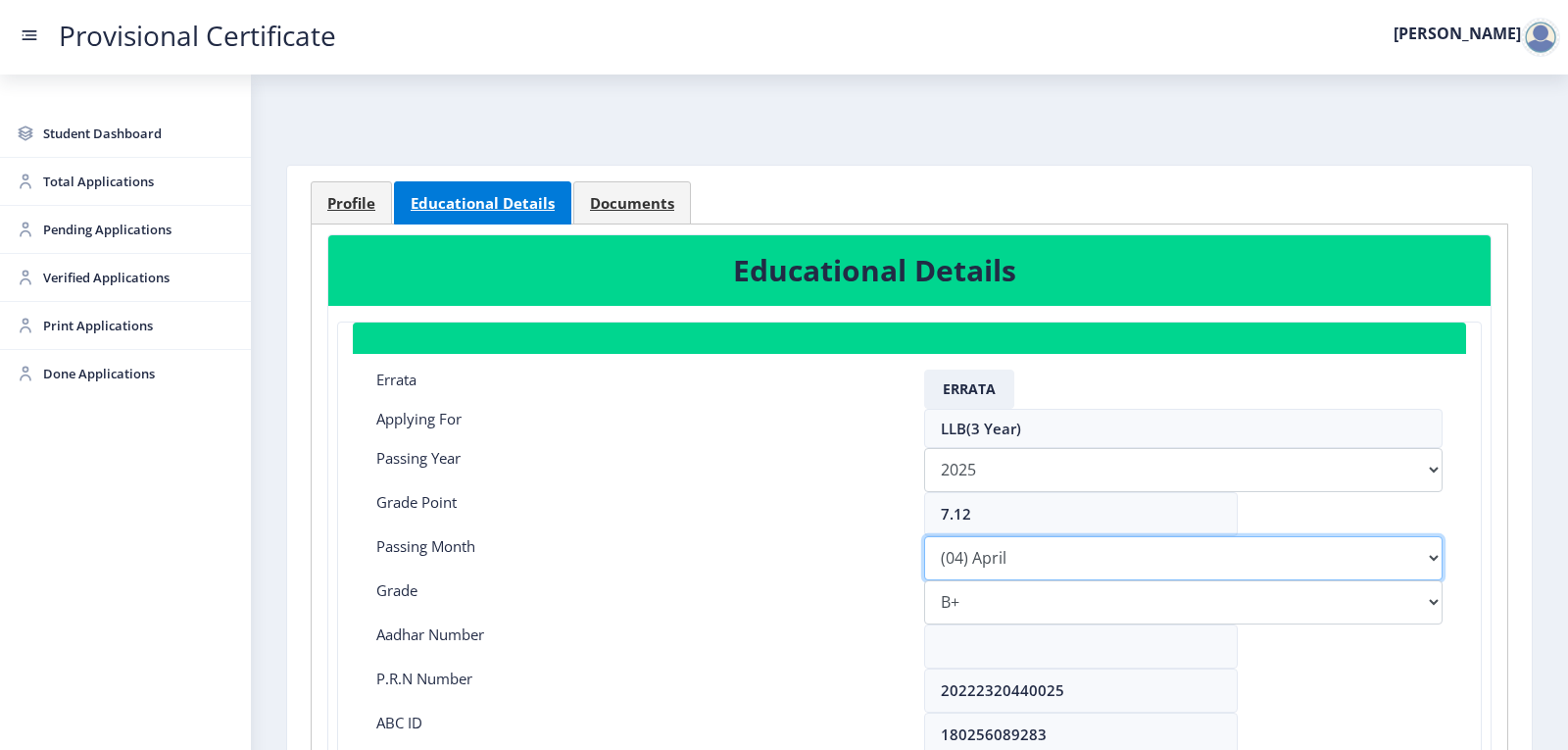
click at [1055, 555] on select "Please select PassingMonth (01) January (02) February (03) March (04) April (05…" at bounding box center [1183, 558] width 518 height 44
select select "March"
click at [924, 536] on select "Please select PassingMonth (01) January (02) February (03) March (04) April (05…" at bounding box center [1183, 558] width 518 height 44
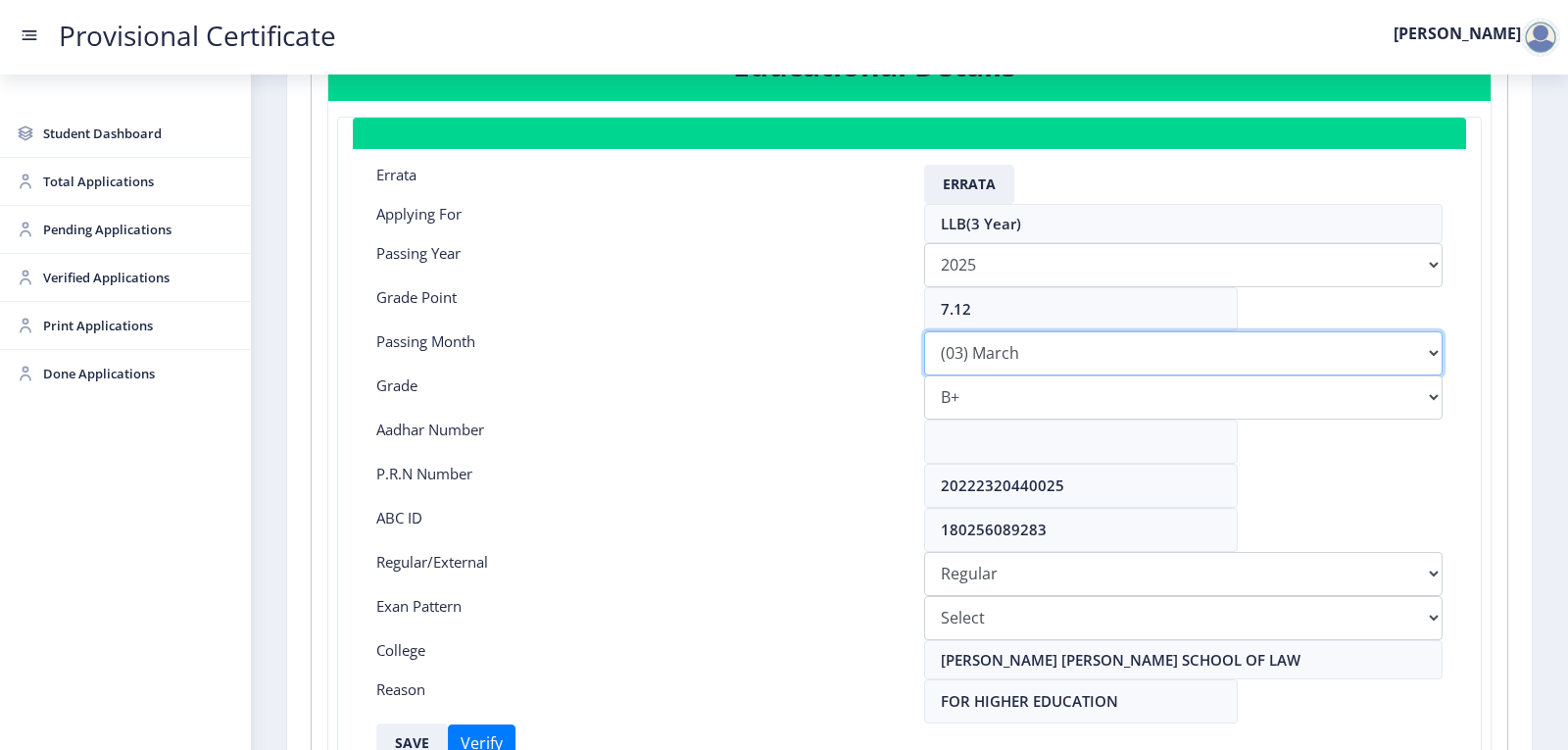
scroll to position [294, 0]
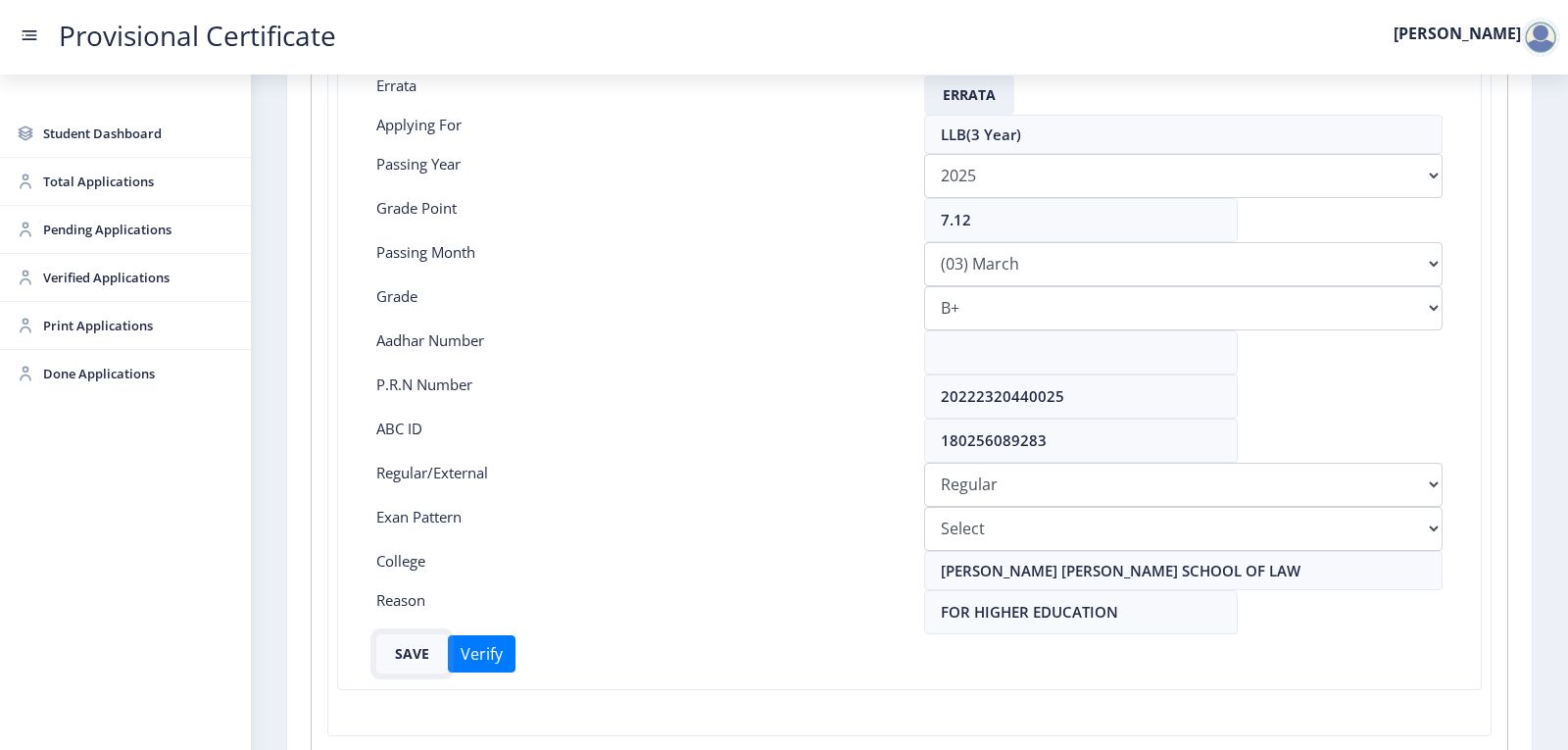
click at [403, 652] on button "SAVE" at bounding box center [411, 654] width 72 height 39
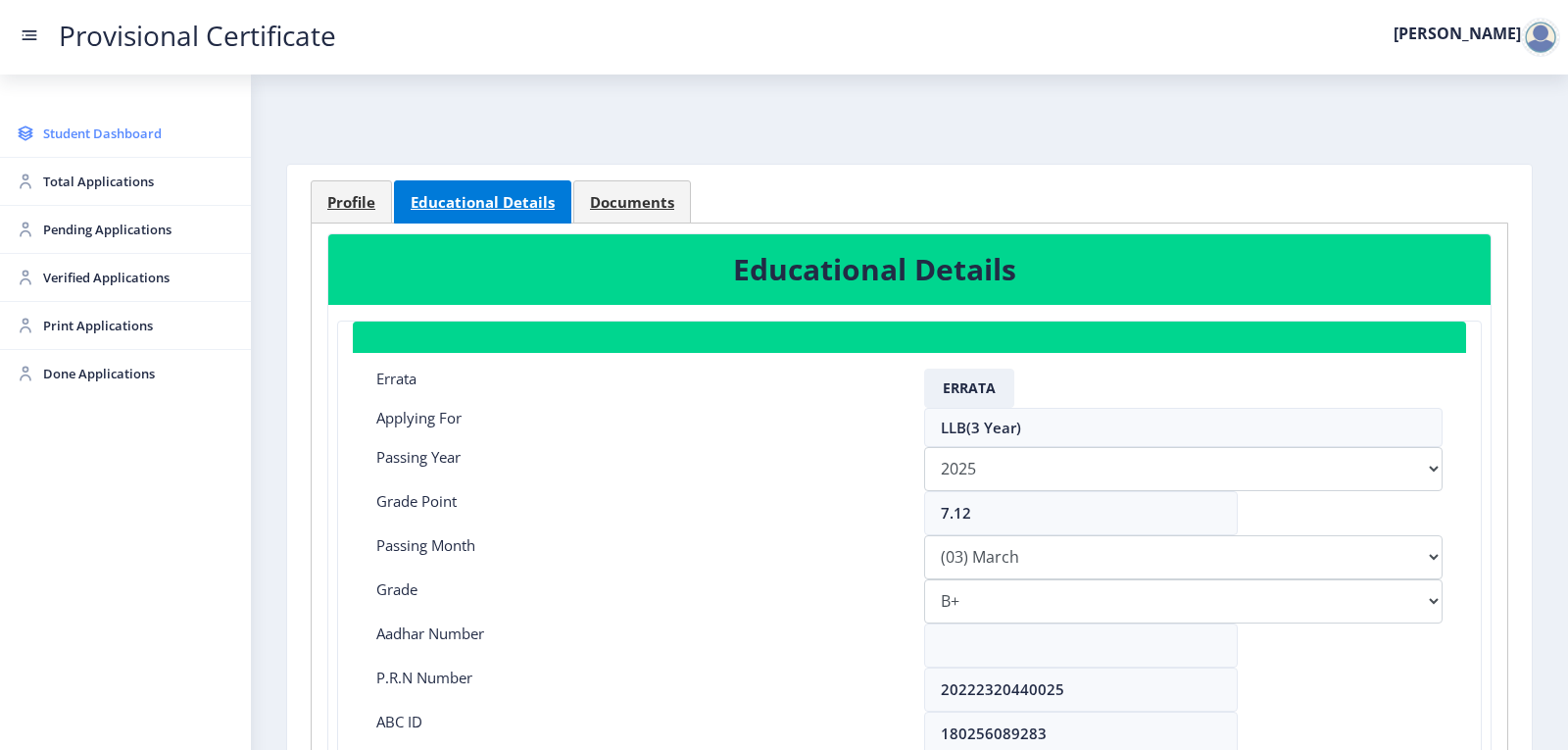
scroll to position [0, 0]
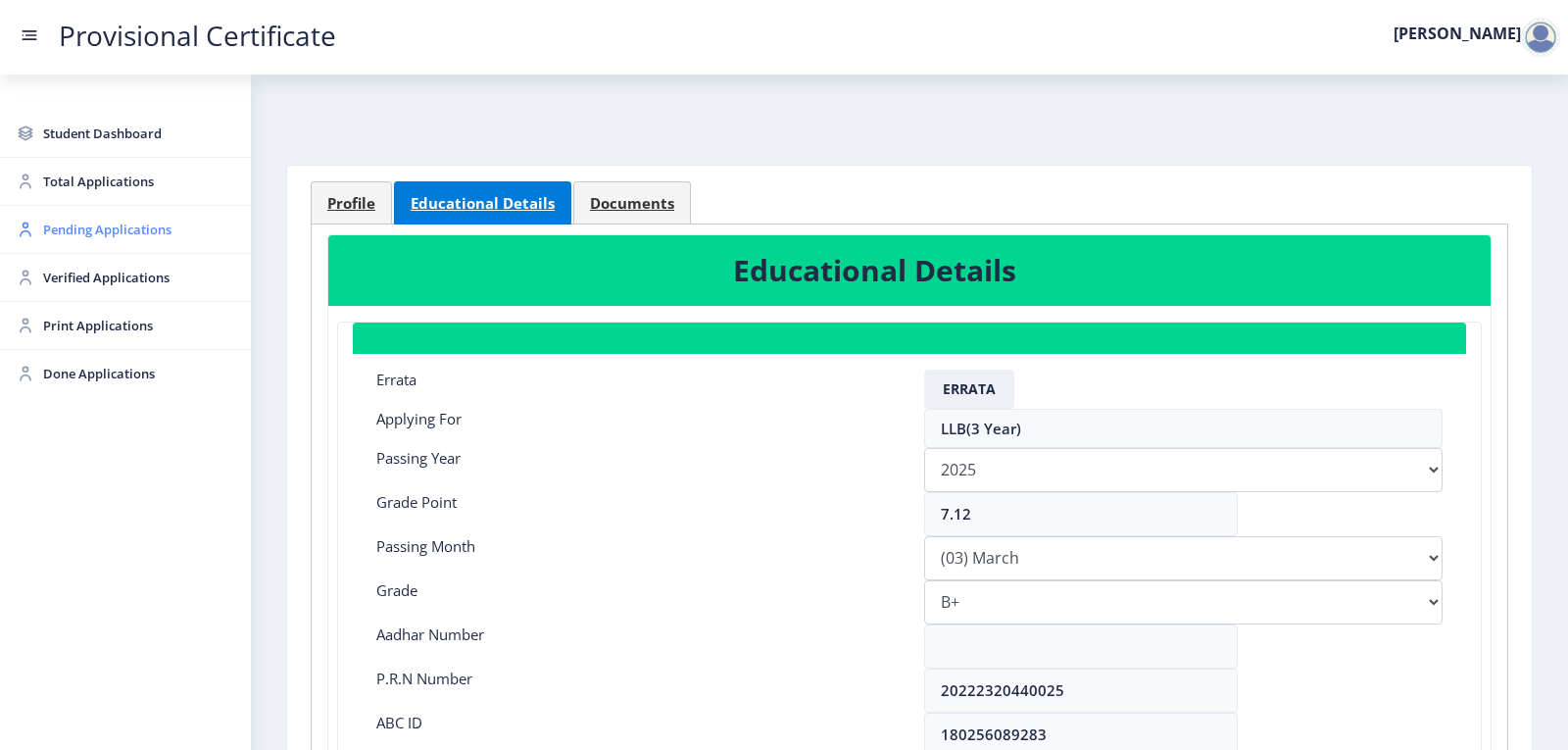
click at [112, 236] on span "Pending Applications" at bounding box center [139, 230] width 192 height 24
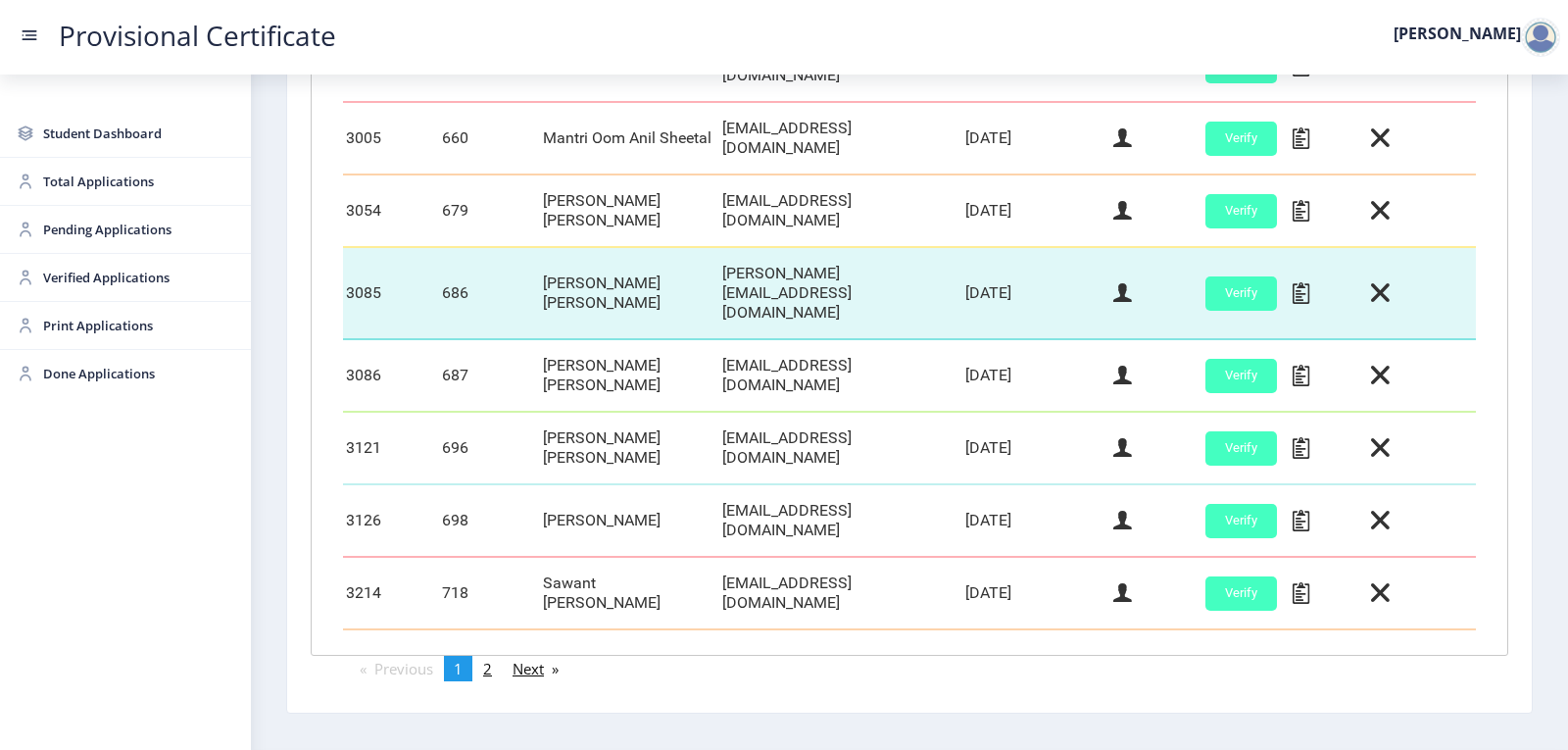
scroll to position [816, 0]
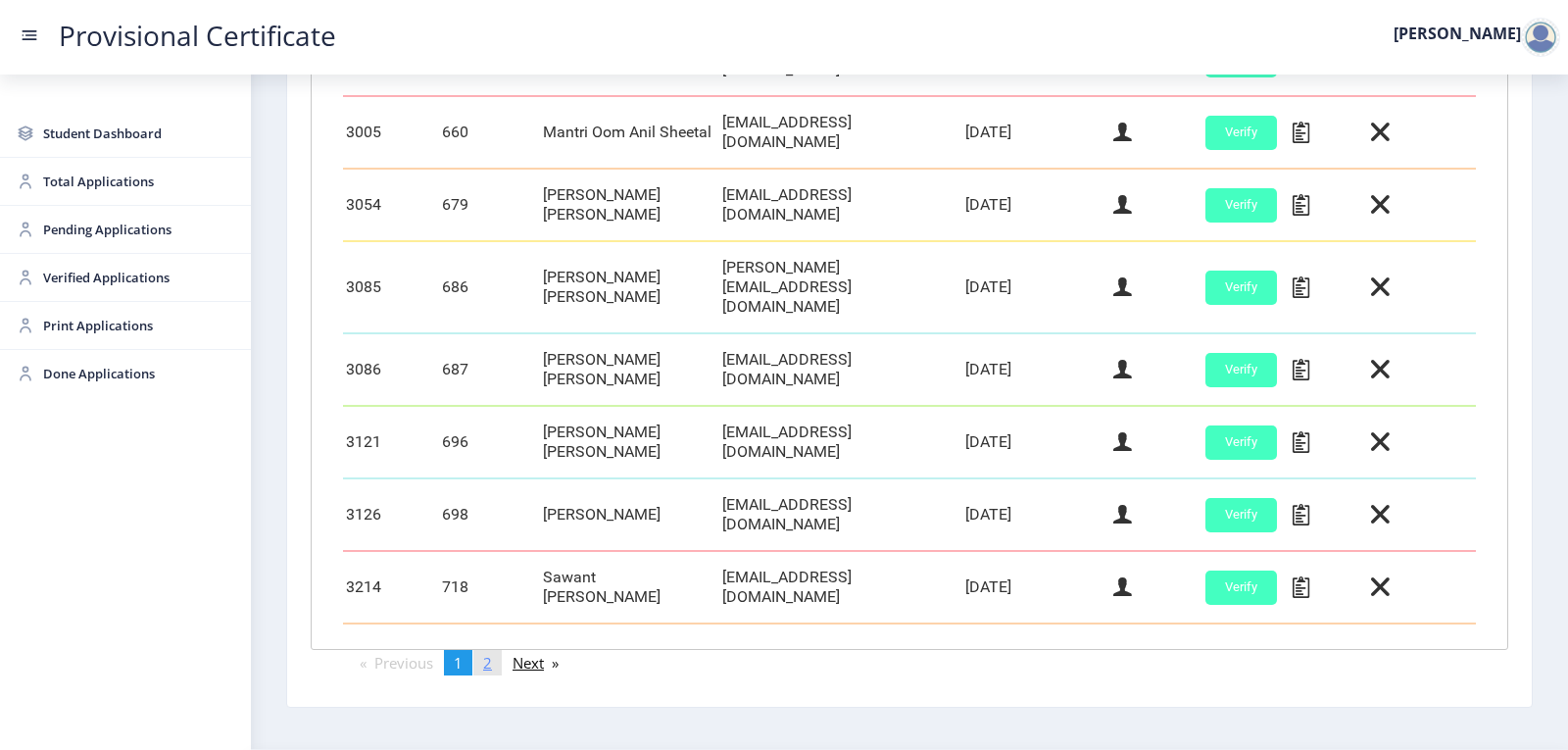
click at [492, 653] on span "2" at bounding box center [487, 663] width 9 height 20
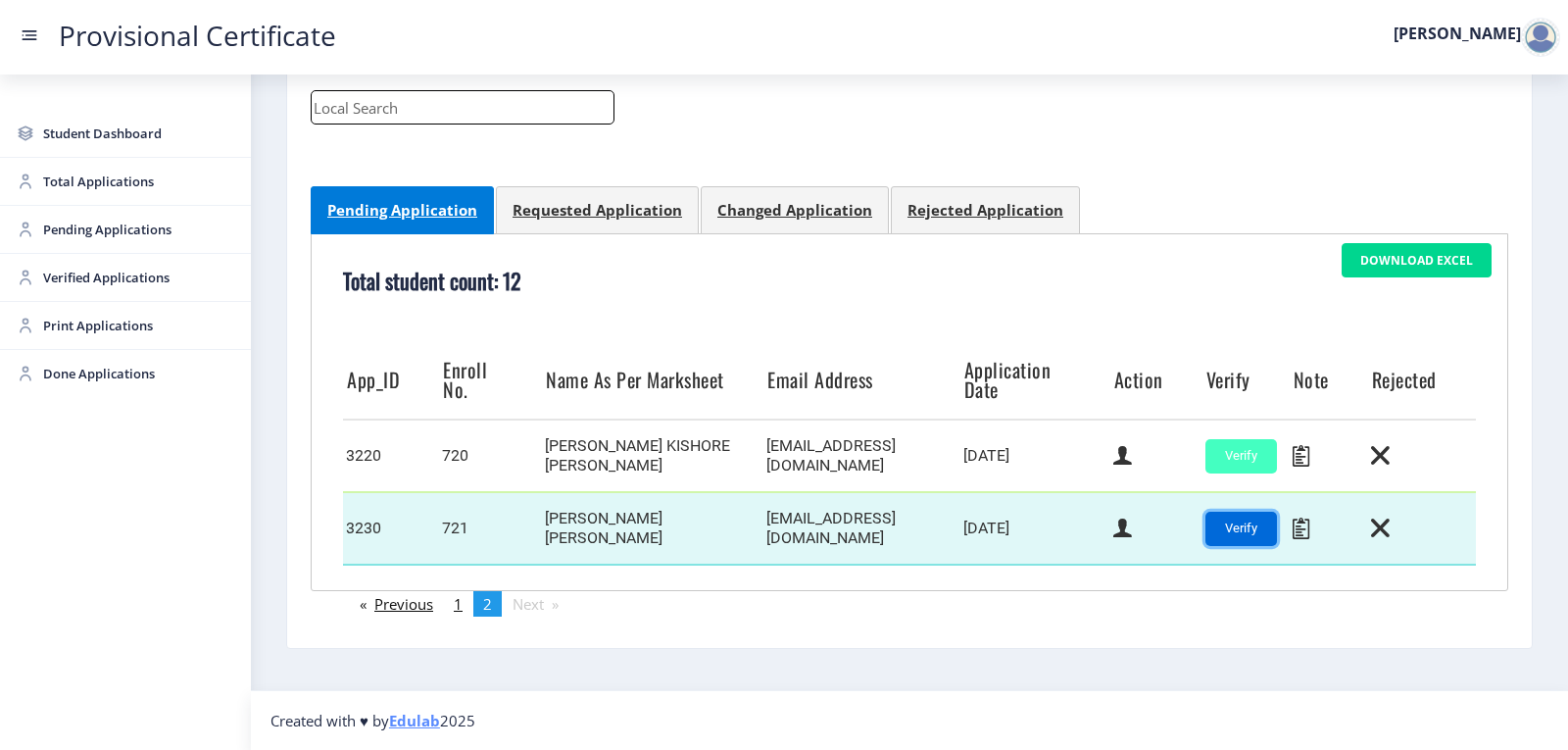
click at [1241, 527] on button "Verify" at bounding box center [1241, 528] width 72 height 34
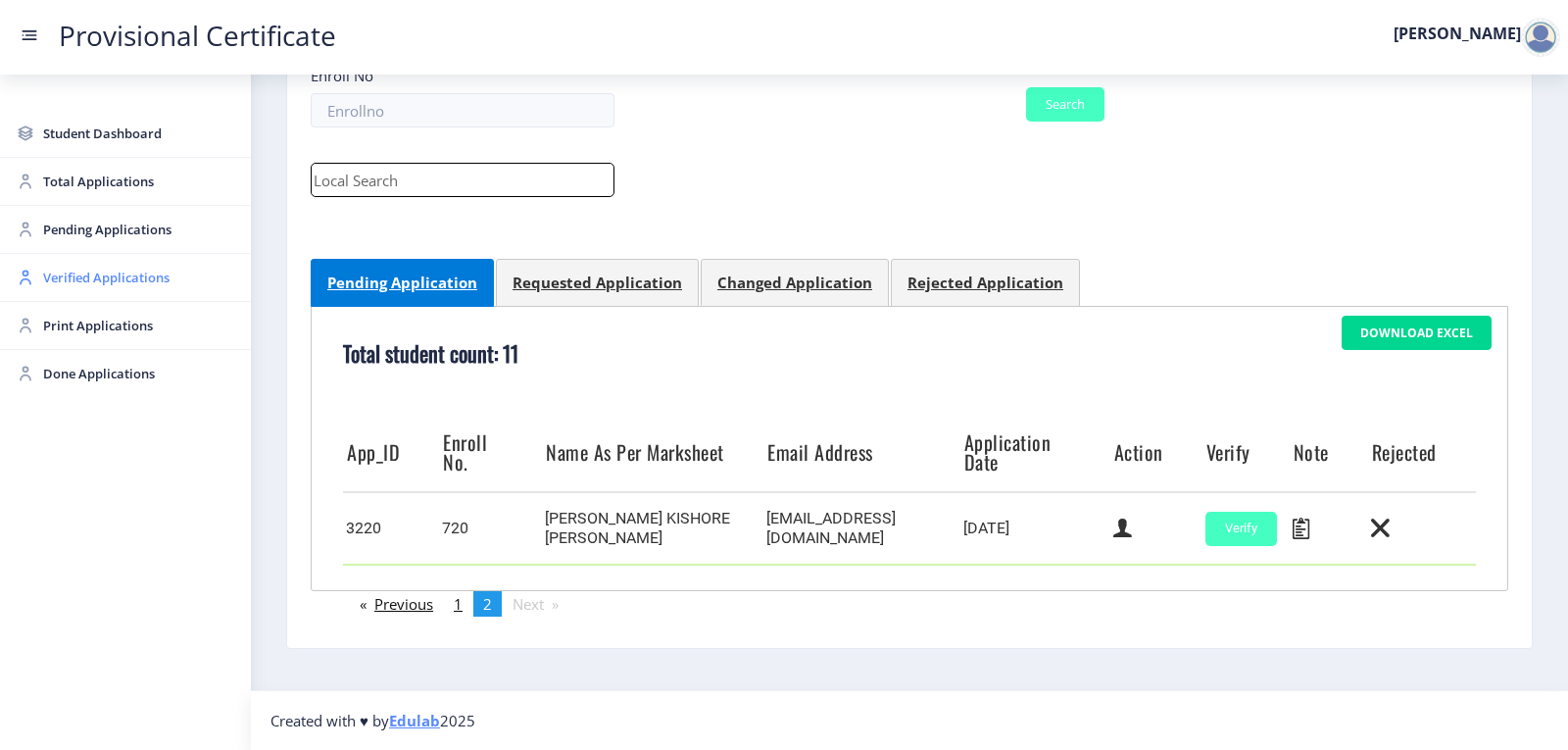
click at [53, 279] on span "Verified Applications" at bounding box center [139, 278] width 192 height 24
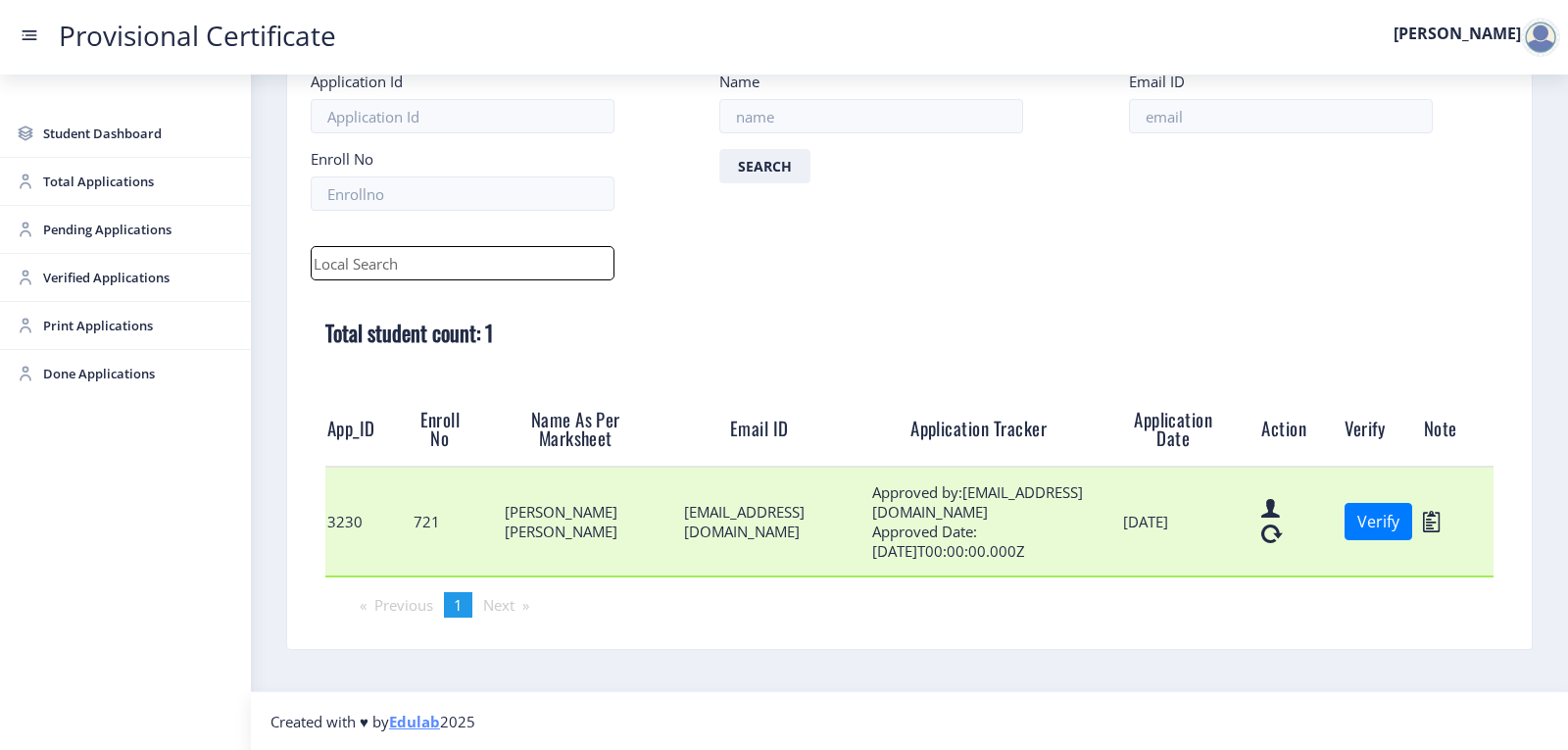
scroll to position [120, 0]
click at [1393, 537] on button "Verify" at bounding box center [1379, 520] width 68 height 37
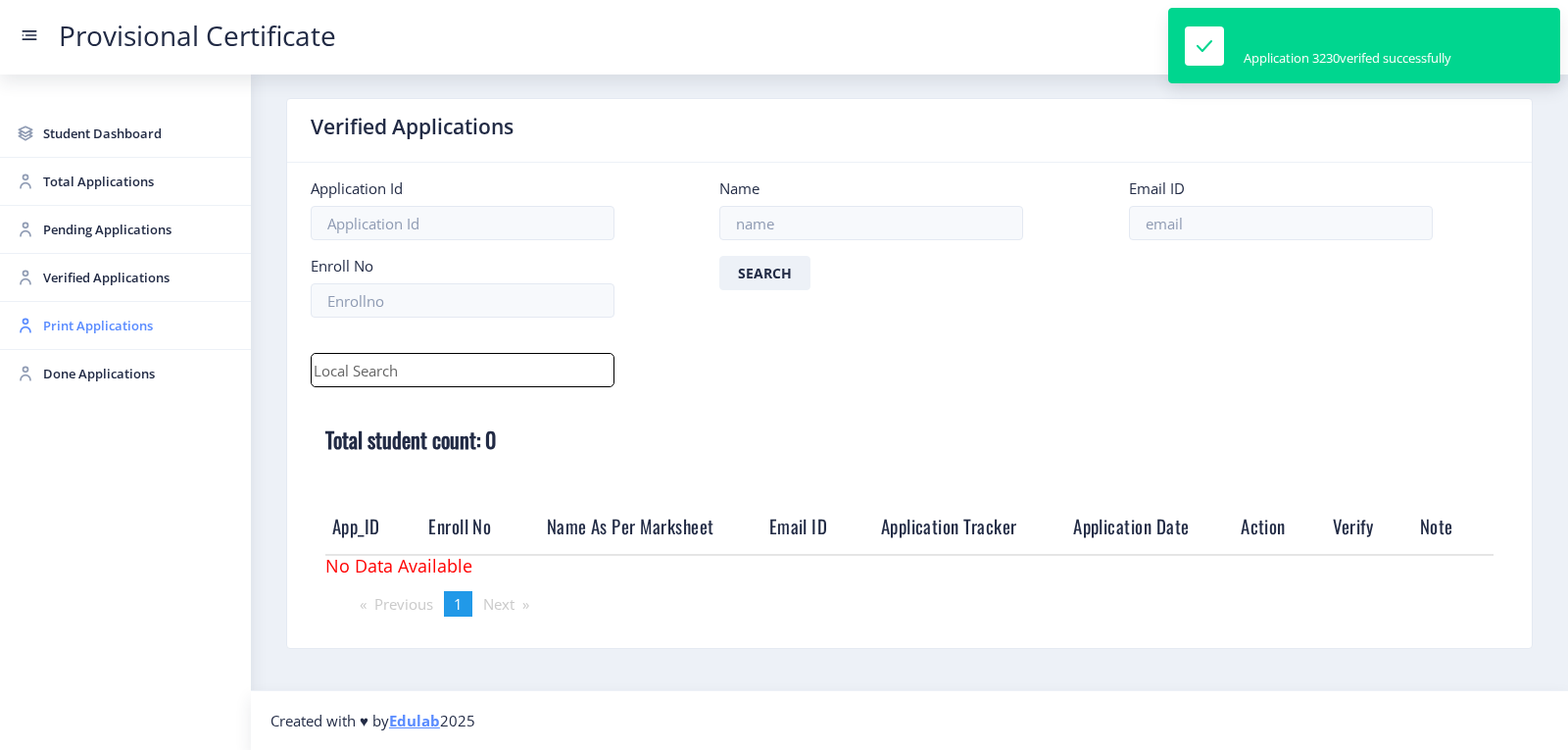
click at [92, 319] on span "Print Applications" at bounding box center [139, 325] width 192 height 24
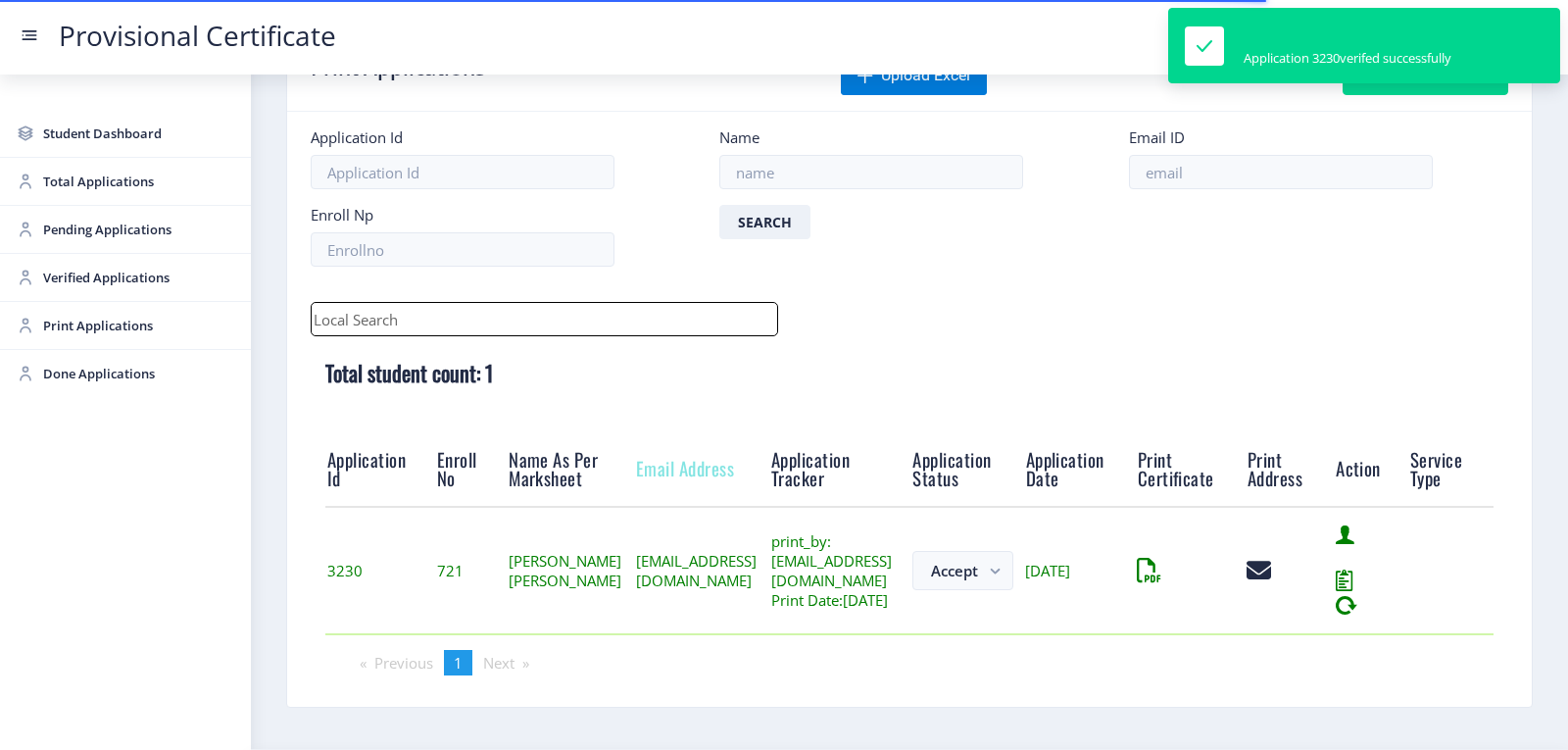
scroll to position [153, 0]
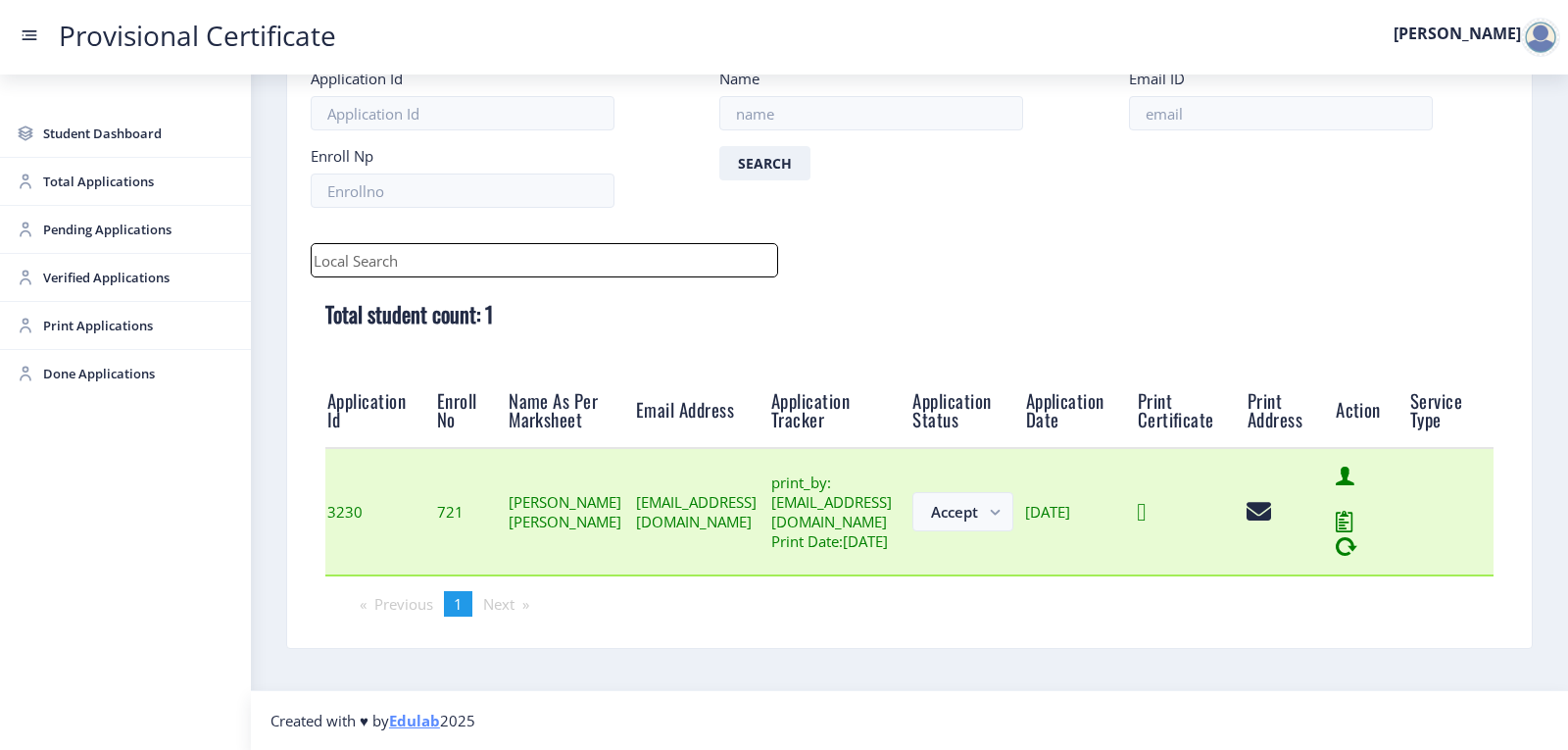
click at [1146, 505] on icon at bounding box center [1141, 511] width 9 height 25
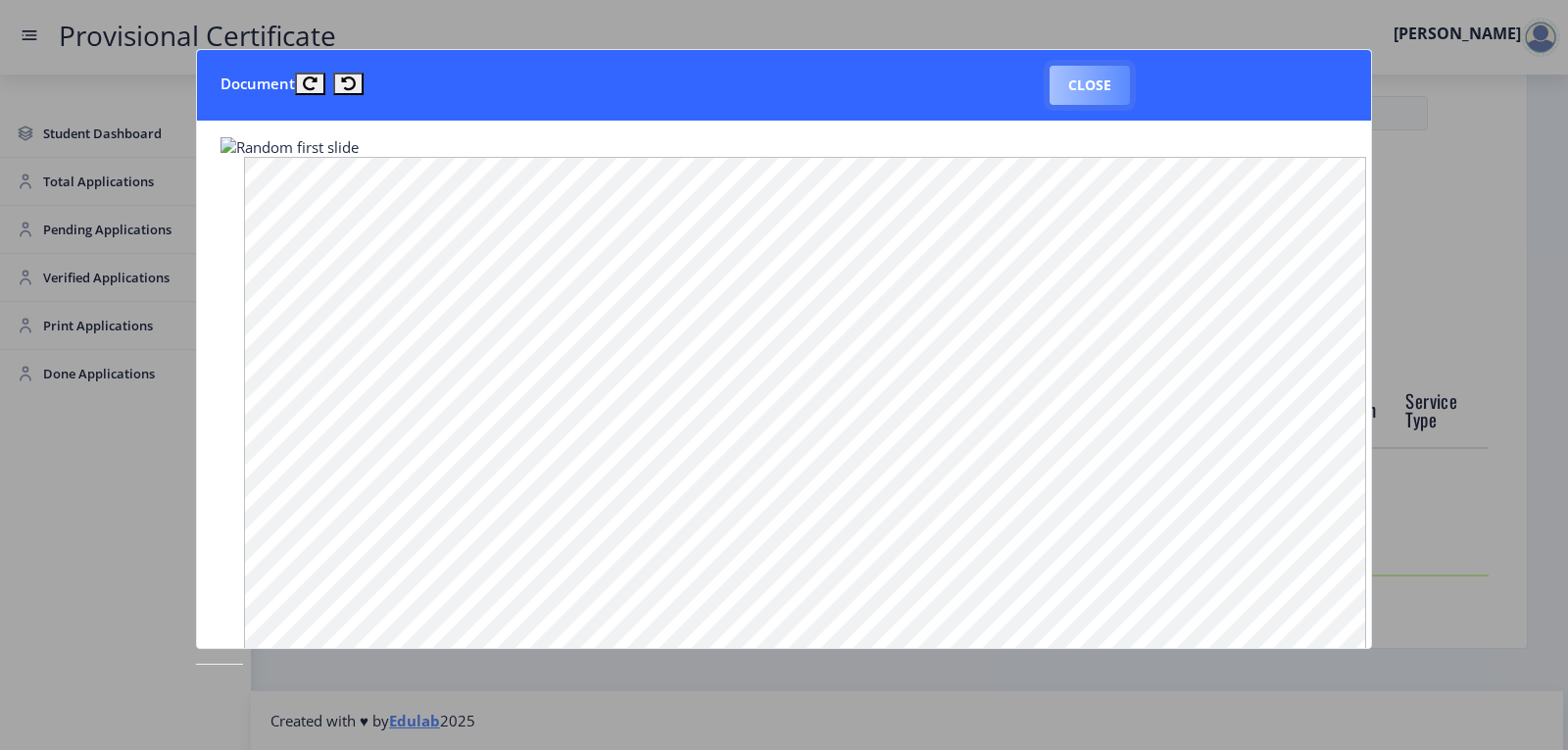
click at [1076, 83] on button "Close" at bounding box center [1090, 85] width 81 height 39
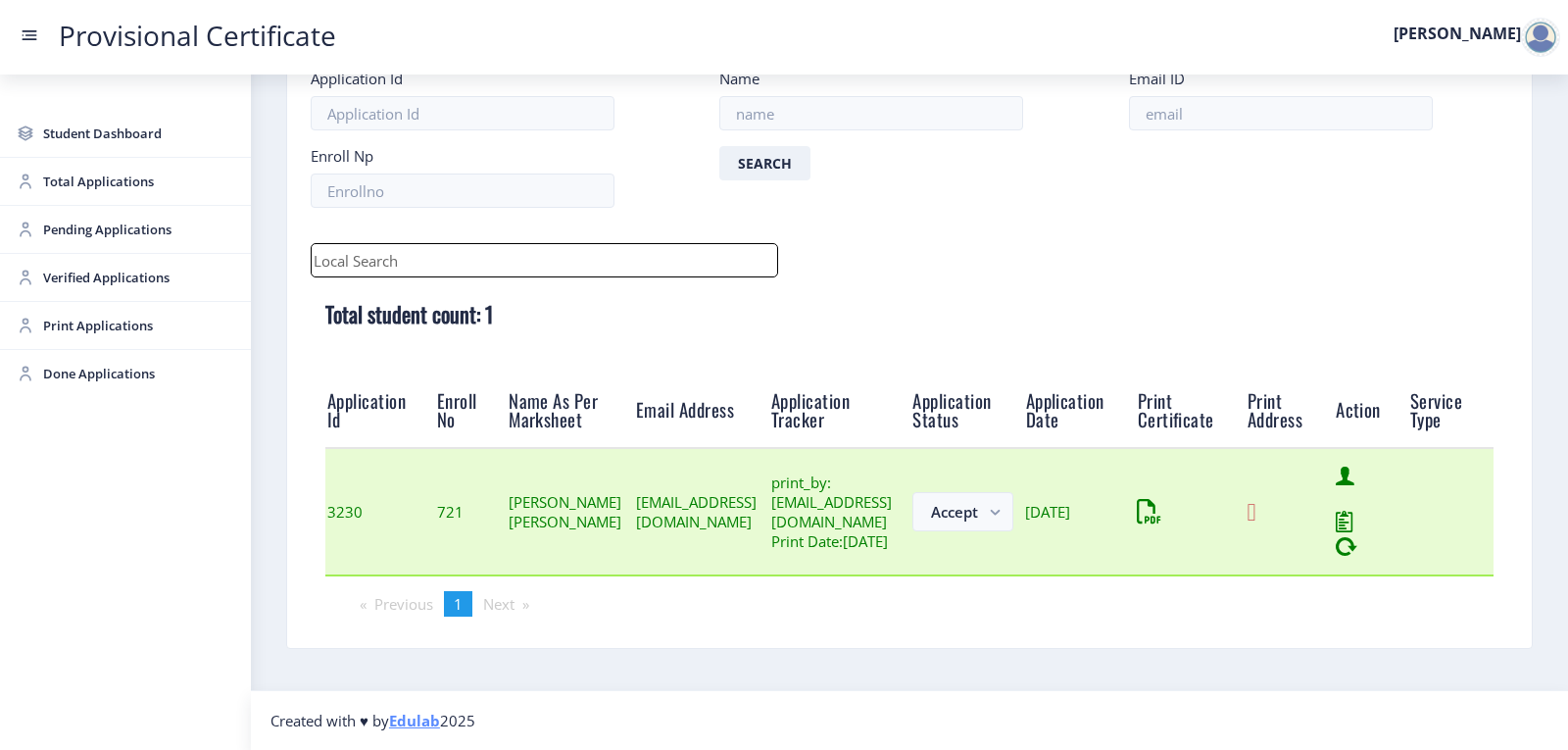
click at [1256, 505] on icon at bounding box center [1251, 511] width 9 height 25
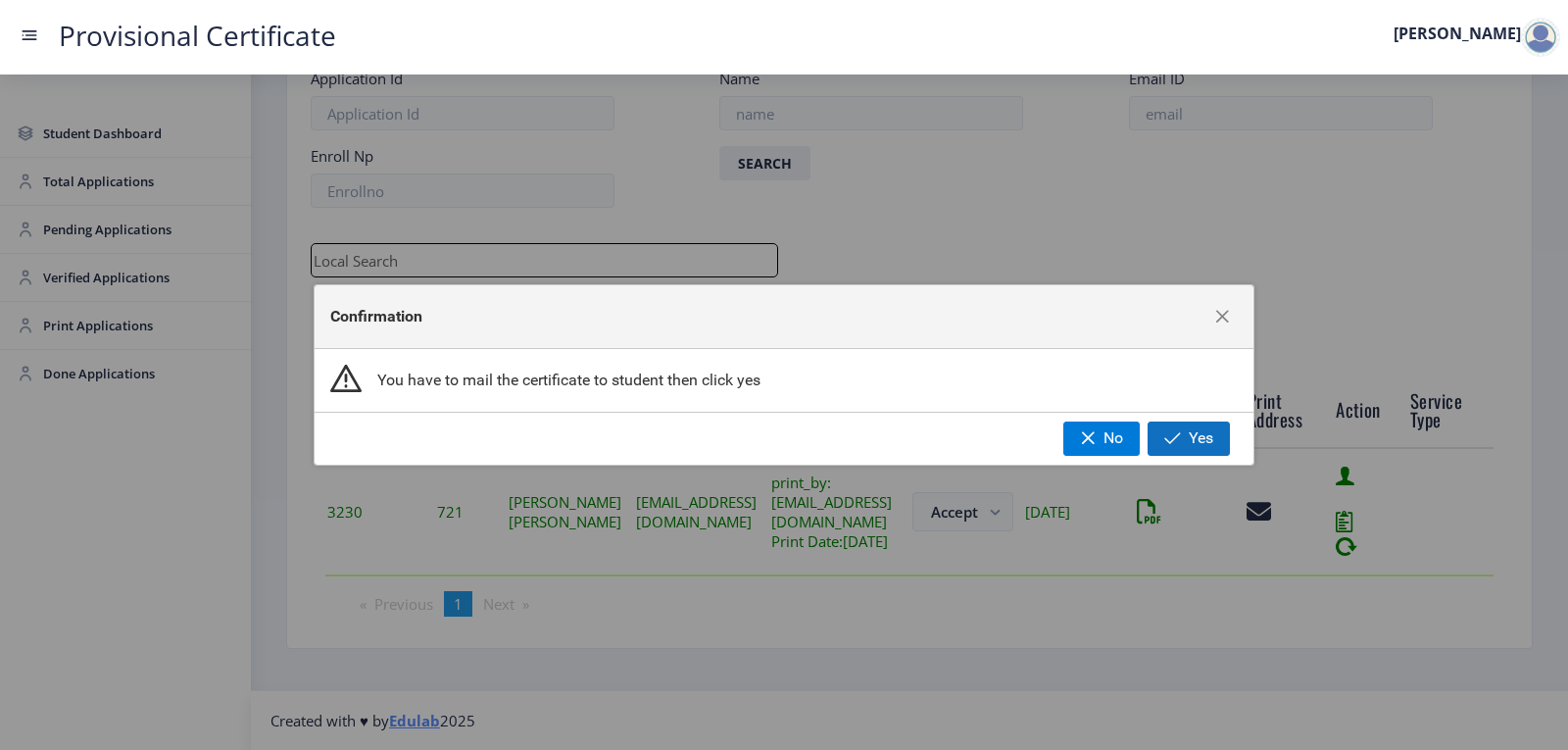
click at [1188, 447] on button "Yes" at bounding box center [1189, 438] width 82 height 33
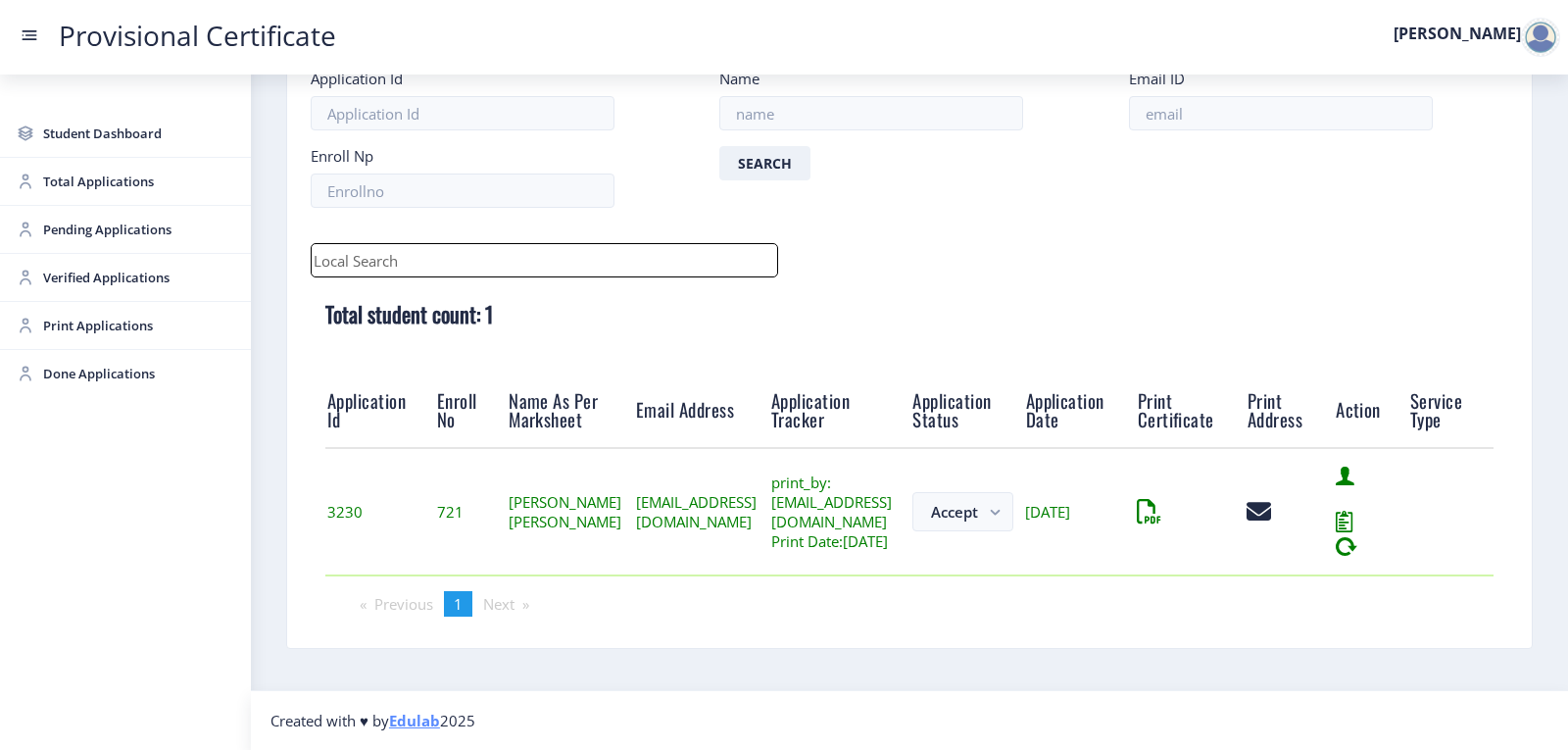
scroll to position [23, 0]
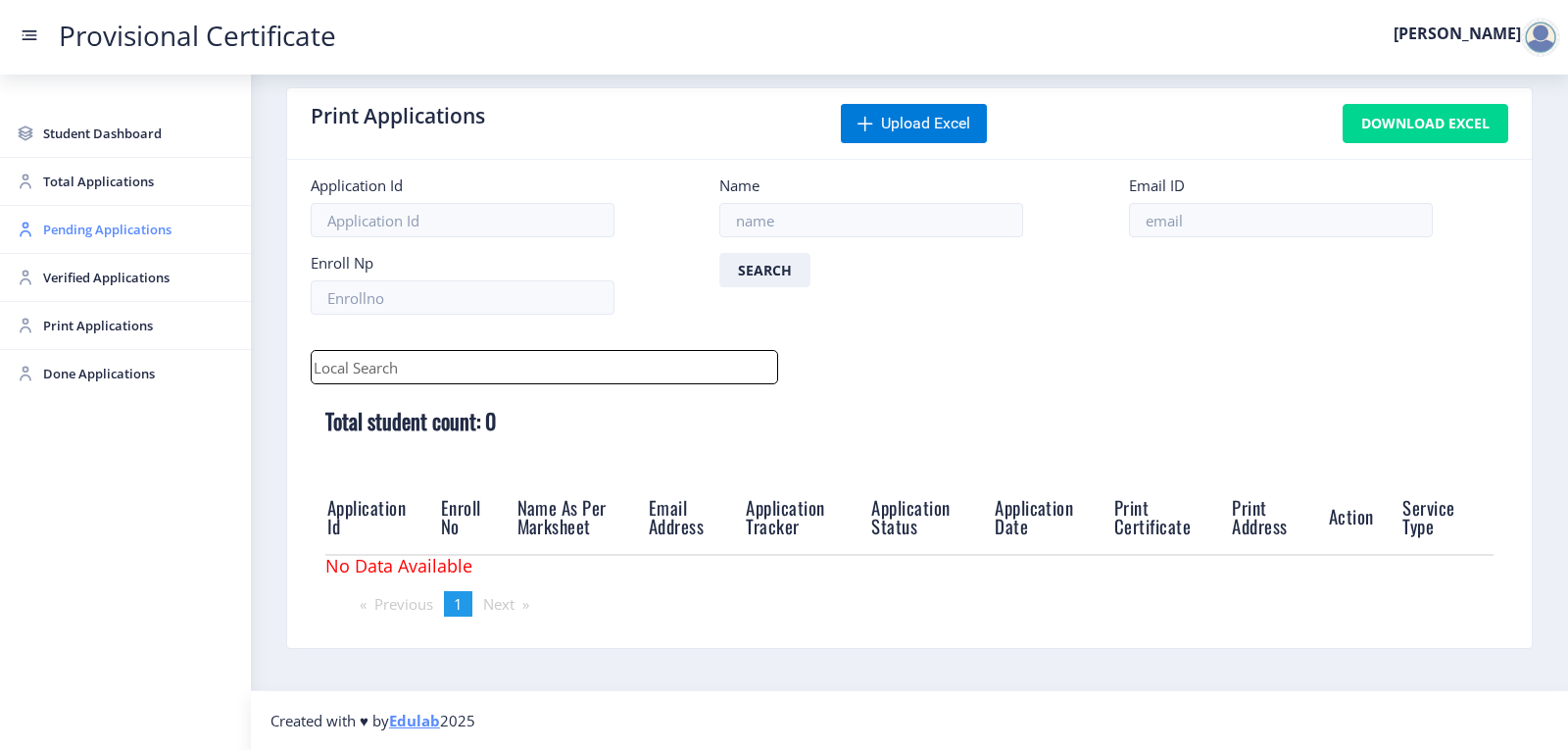
click at [80, 232] on span "Pending Applications" at bounding box center [139, 230] width 192 height 24
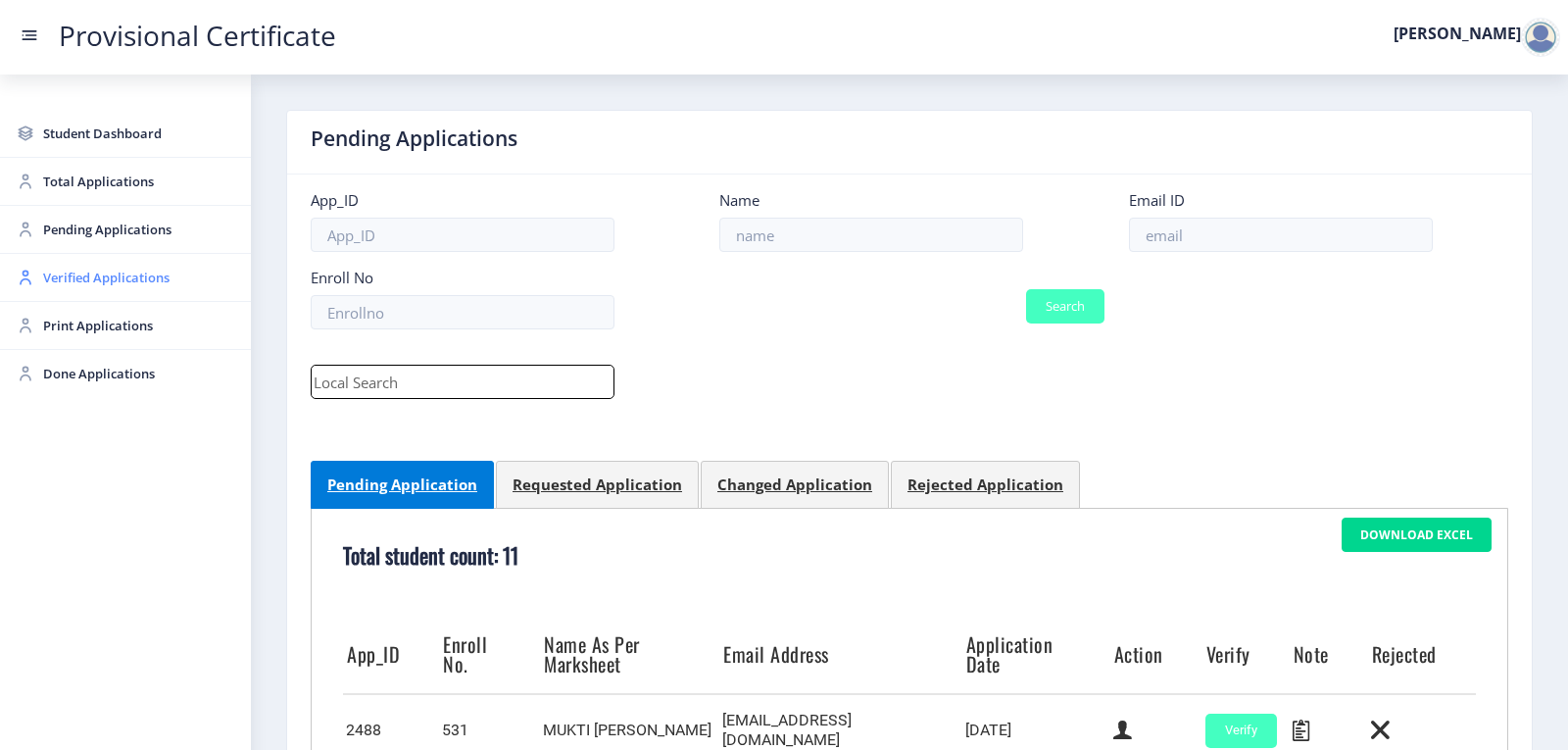
click at [94, 283] on span "Verified Applications" at bounding box center [139, 278] width 192 height 24
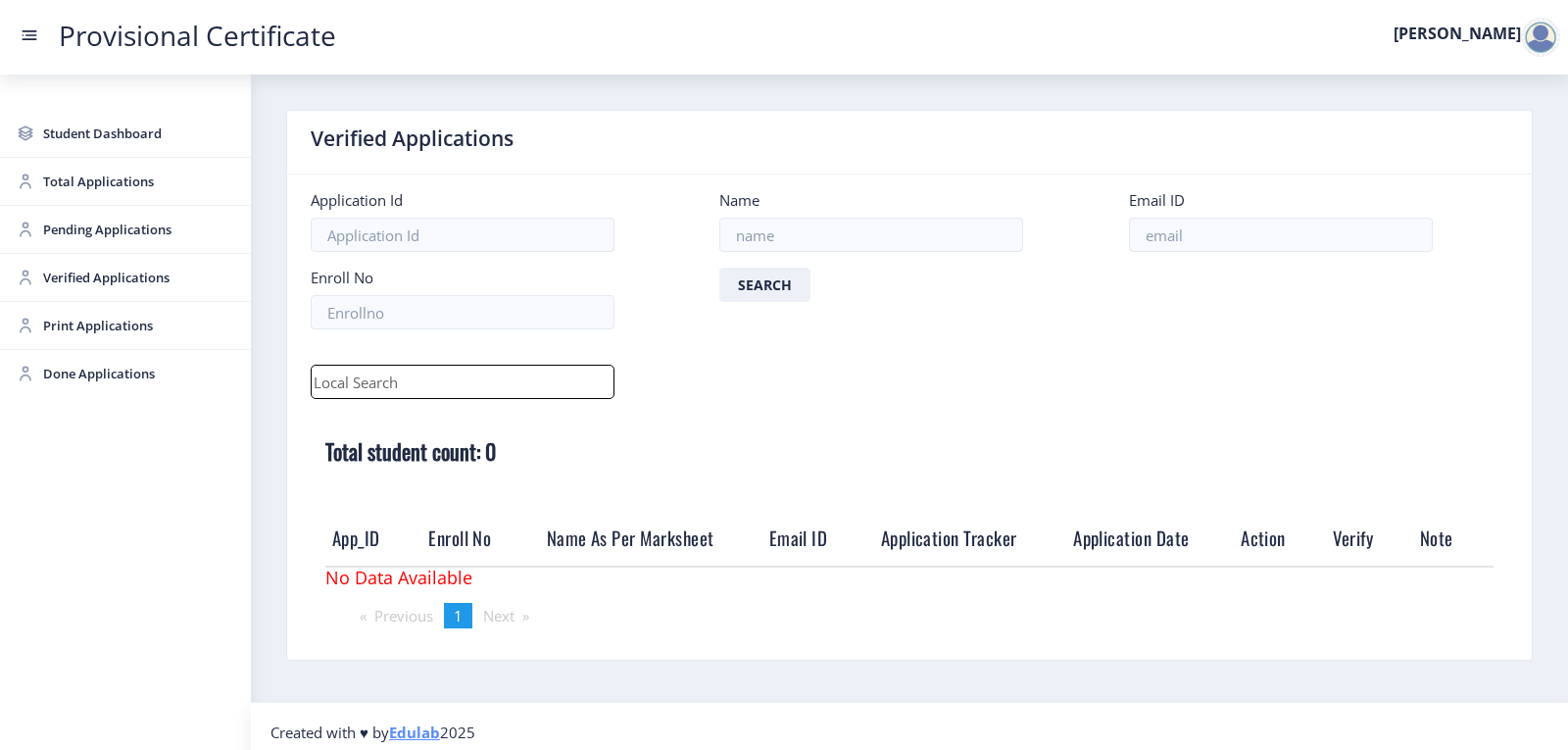
click at [1537, 31] on div at bounding box center [1541, 37] width 39 height 39
click at [1506, 145] on span "Log out" at bounding box center [1489, 143] width 126 height 24
